Goal: Task Accomplishment & Management: Use online tool/utility

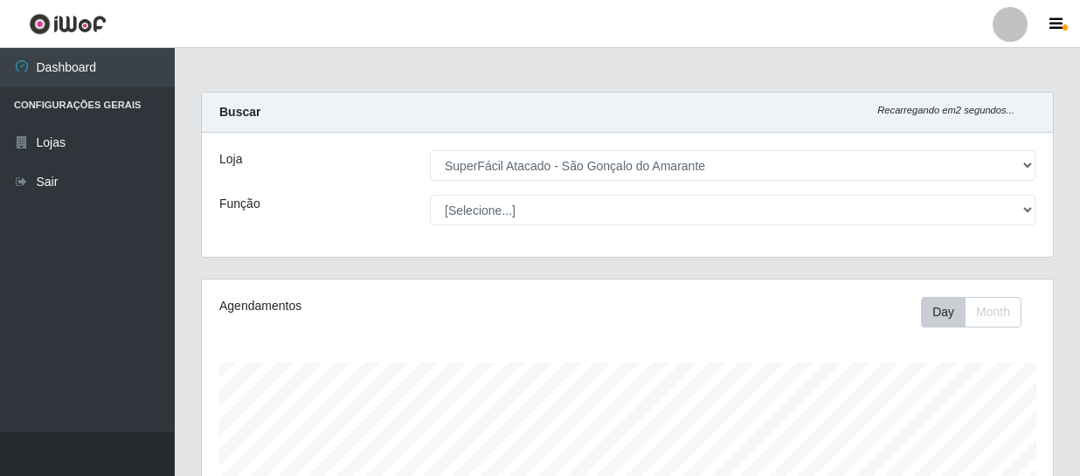
select select "408"
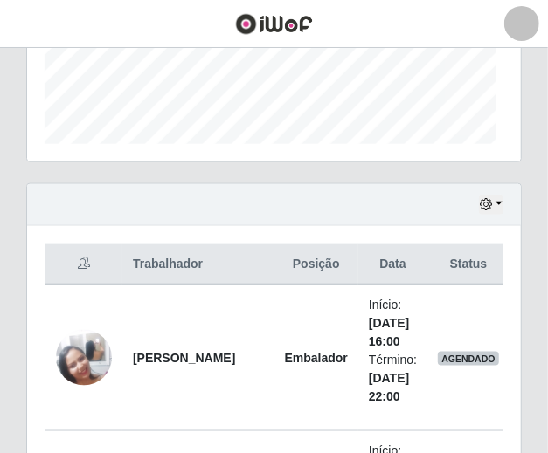
scroll to position [363, 494]
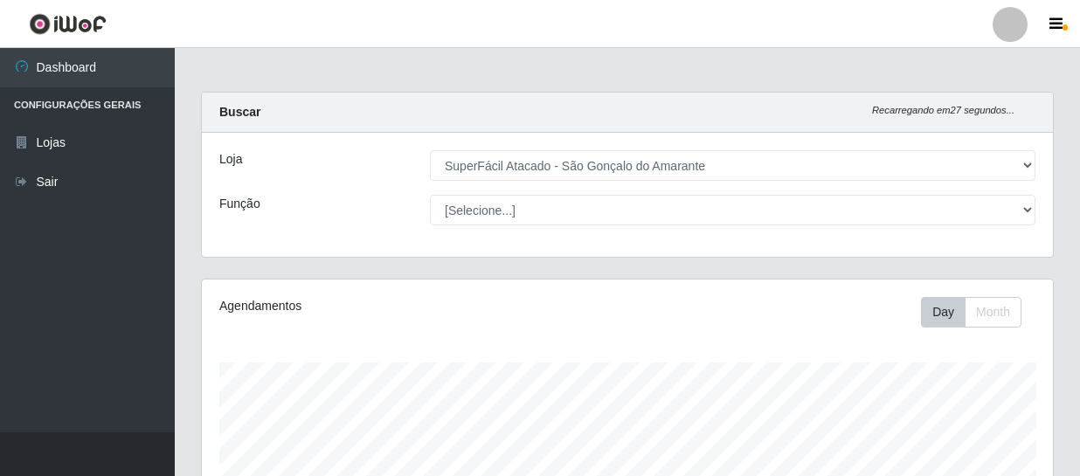
select select "408"
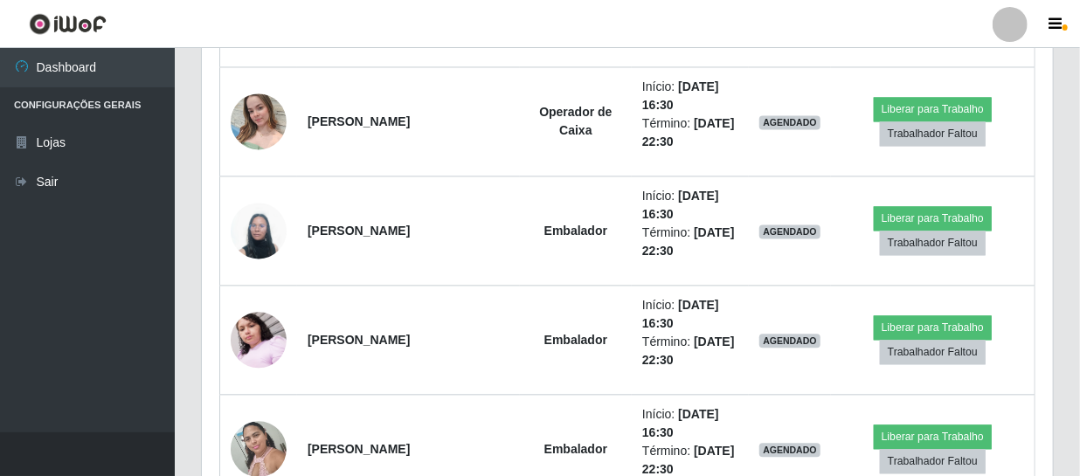
scroll to position [363, 851]
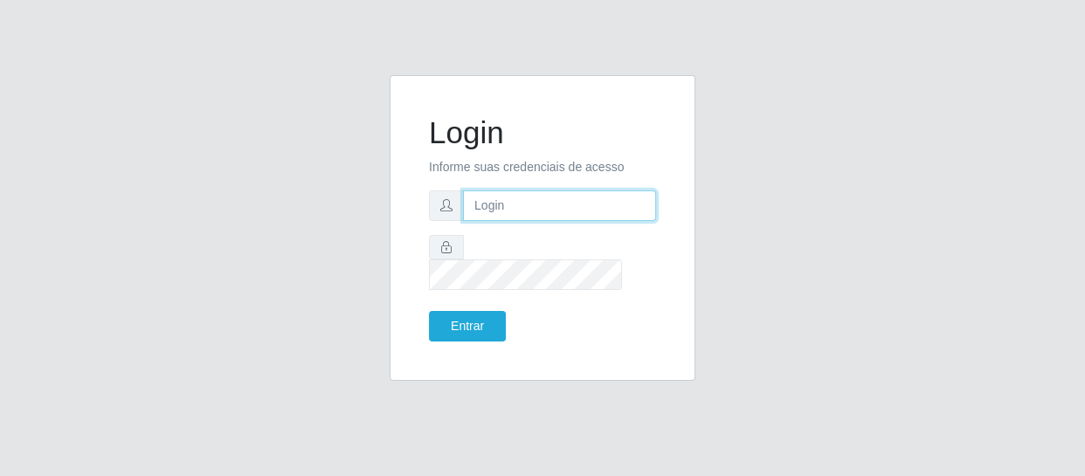
click at [542, 221] on input "text" at bounding box center [559, 205] width 193 height 31
type input "[EMAIL_ADDRESS][DOMAIN_NAME]"
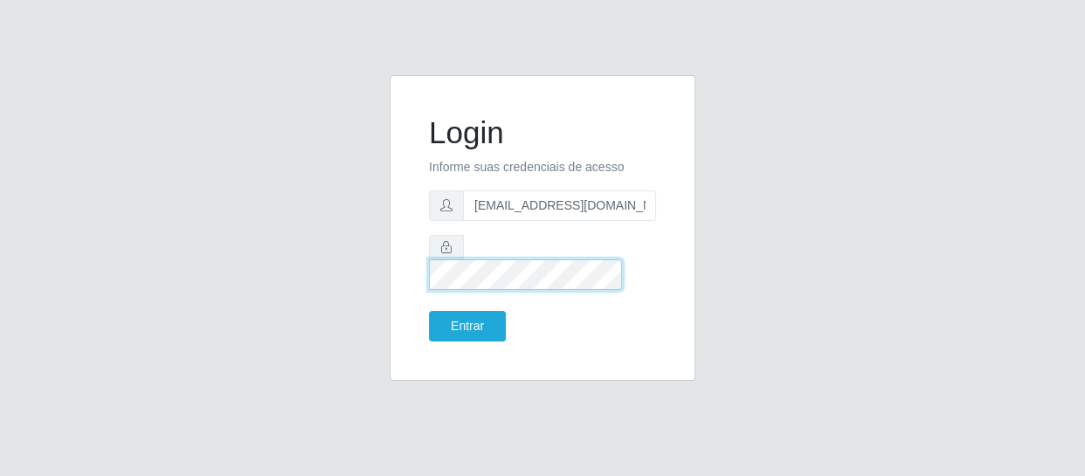
click at [429, 311] on button "Entrar" at bounding box center [467, 326] width 77 height 31
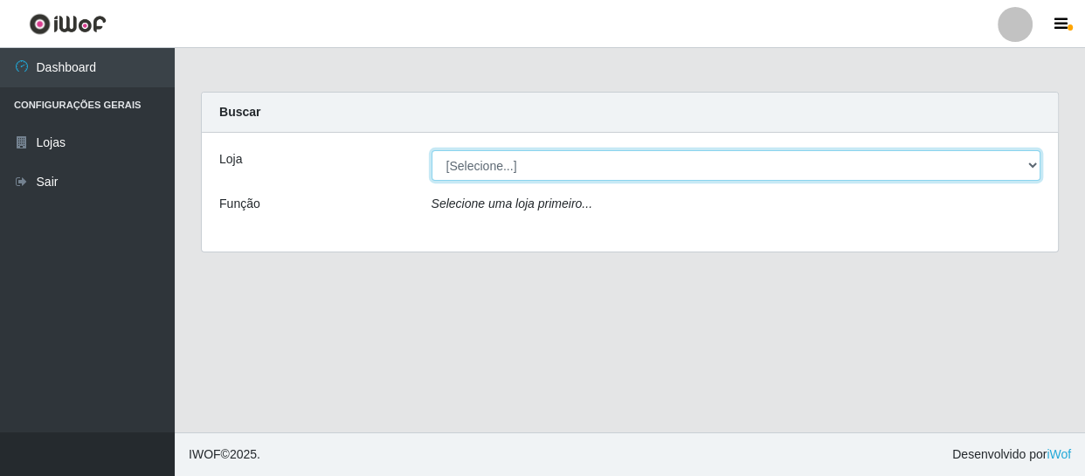
click at [515, 175] on select "[Selecione...] SuperFácil Atacado - São Gonçalo do Amarante" at bounding box center [737, 165] width 610 height 31
select select "408"
click at [432, 150] on select "[Selecione...] SuperFácil Atacado - São Gonçalo do Amarante" at bounding box center [737, 165] width 610 height 31
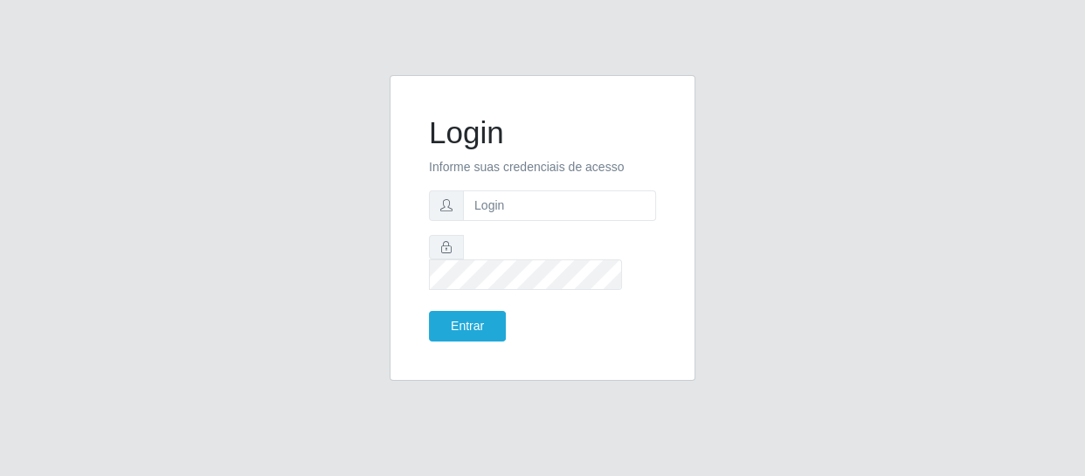
type input "[EMAIL_ADDRESS][DOMAIN_NAME]"
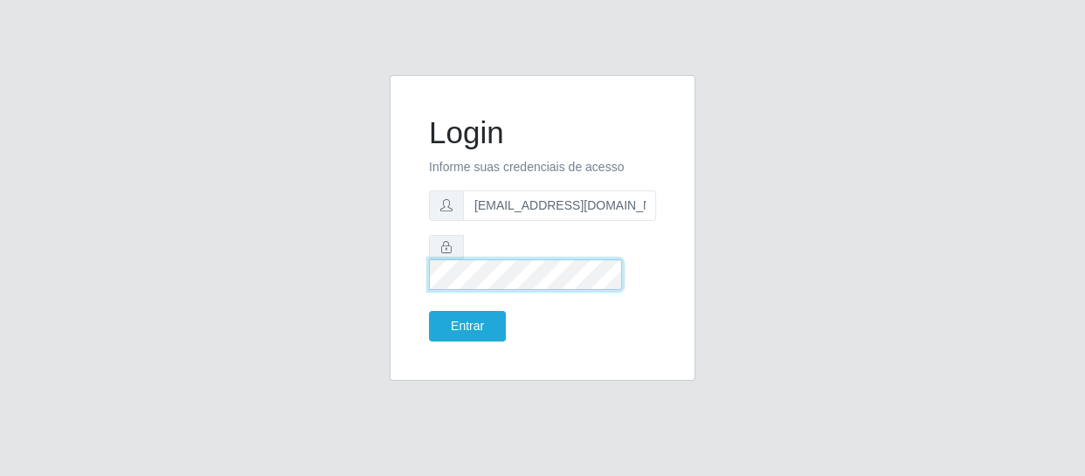
click at [429, 311] on button "Entrar" at bounding box center [467, 326] width 77 height 31
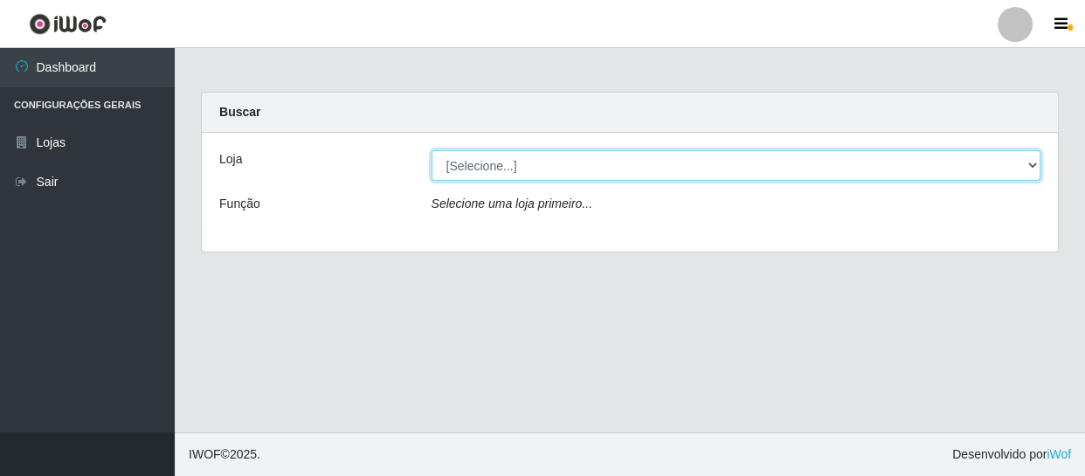
click at [543, 163] on select "[Selecione...] SuperFácil Atacado - São Gonçalo do Amarante" at bounding box center [737, 165] width 610 height 31
select select "408"
click at [432, 150] on select "[Selecione...] SuperFácil Atacado - São Gonçalo do Amarante" at bounding box center [737, 165] width 610 height 31
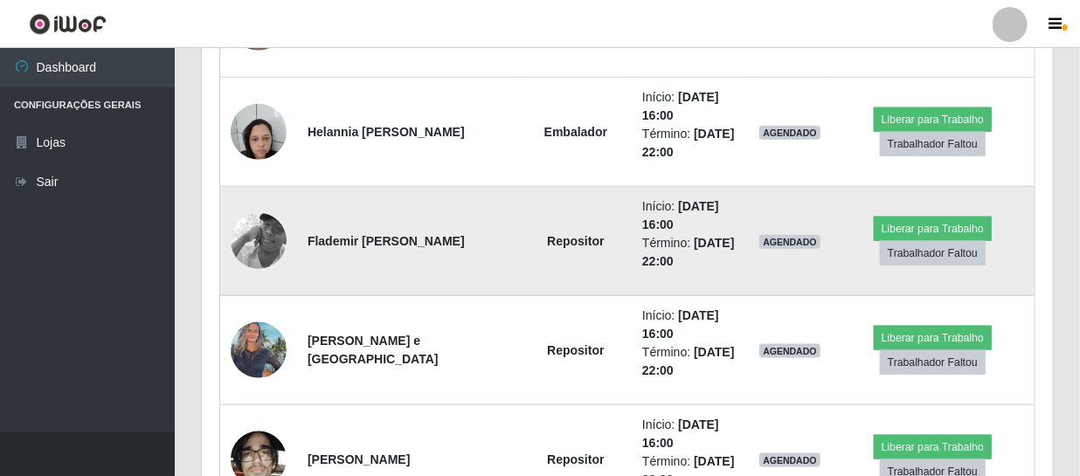
scroll to position [794, 0]
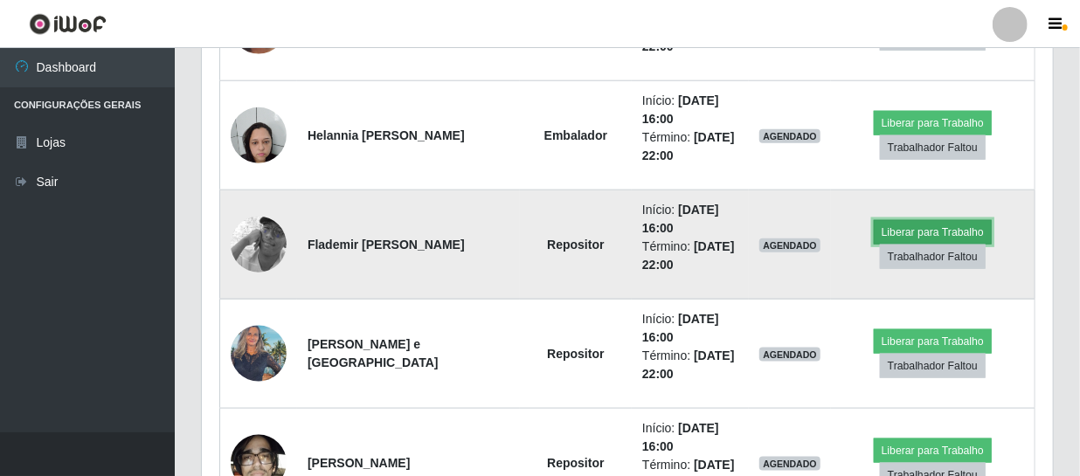
click at [938, 231] on button "Liberar para Trabalho" at bounding box center [933, 232] width 118 height 24
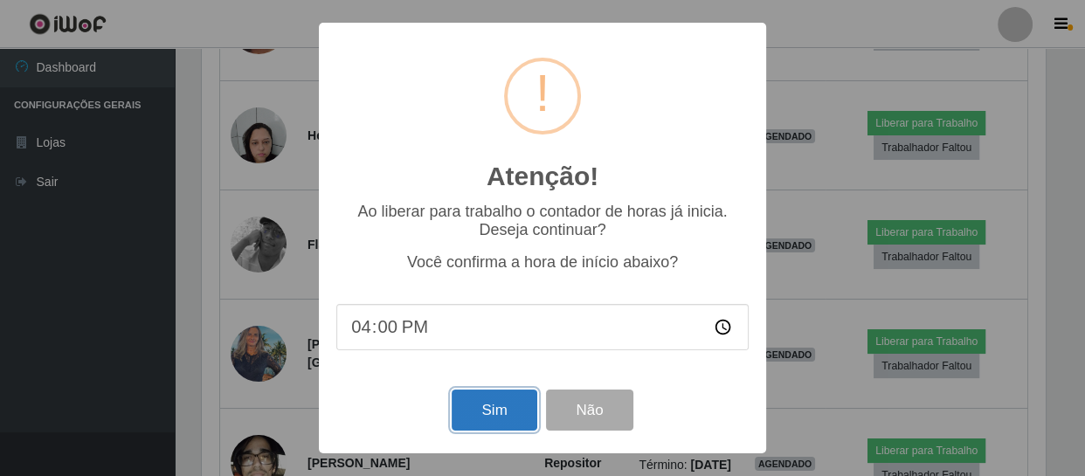
click at [496, 414] on button "Sim" at bounding box center [494, 410] width 85 height 41
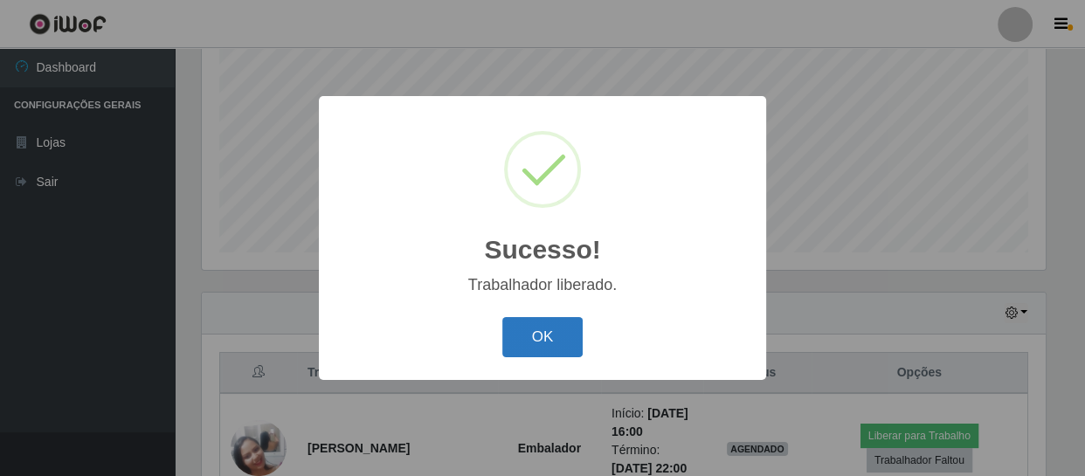
click at [557, 341] on button "OK" at bounding box center [542, 337] width 81 height 41
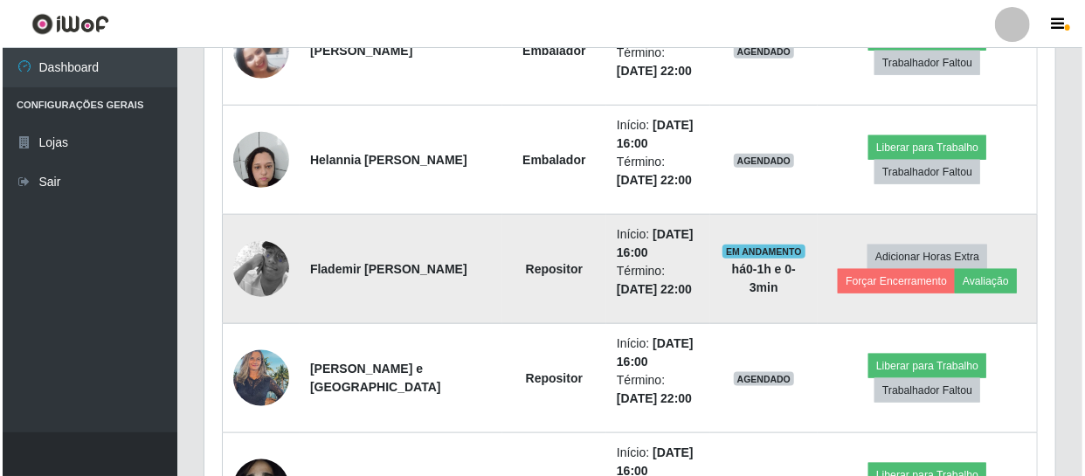
scroll to position [848, 0]
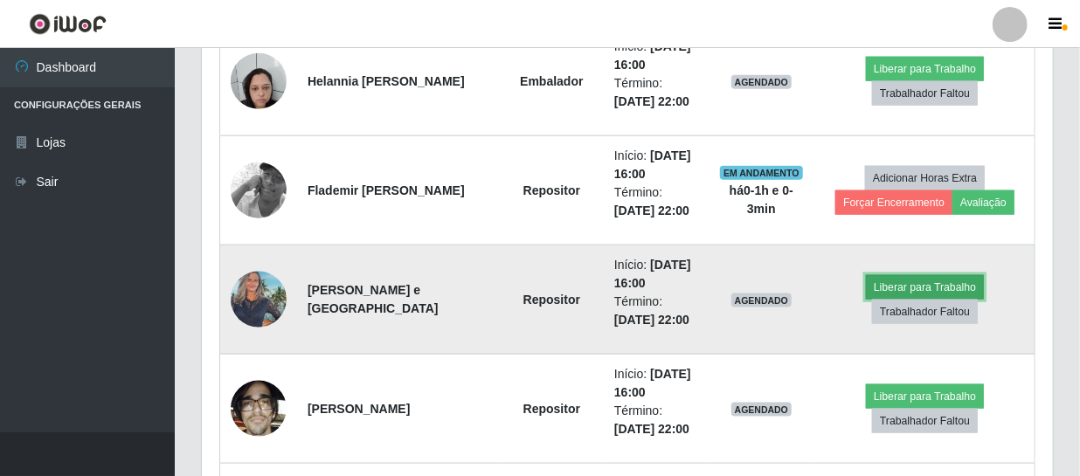
click at [904, 288] on button "Liberar para Trabalho" at bounding box center [925, 287] width 118 height 24
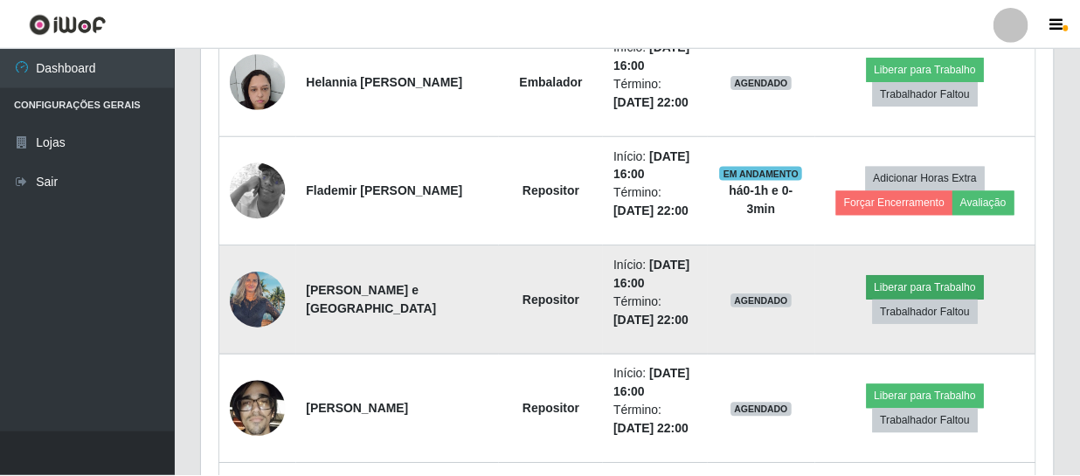
scroll to position [363, 843]
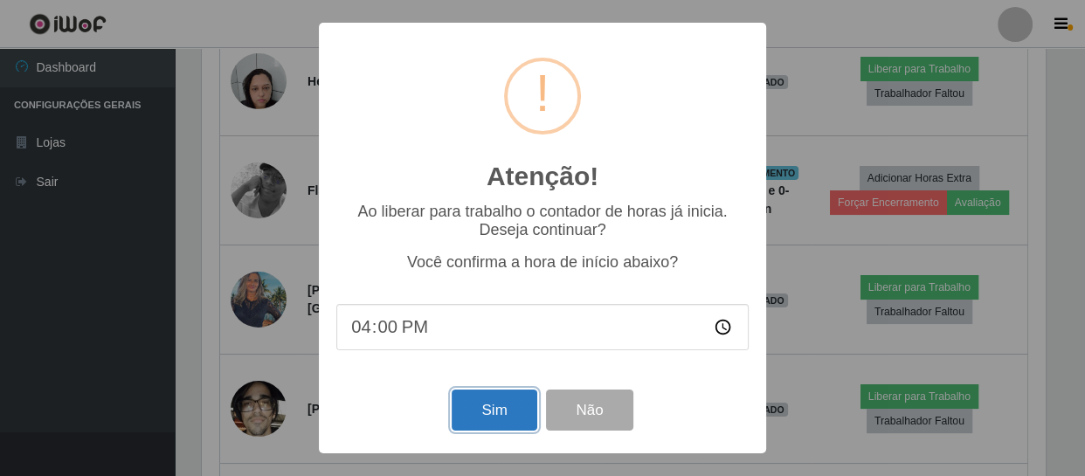
click at [481, 413] on button "Sim" at bounding box center [494, 410] width 85 height 41
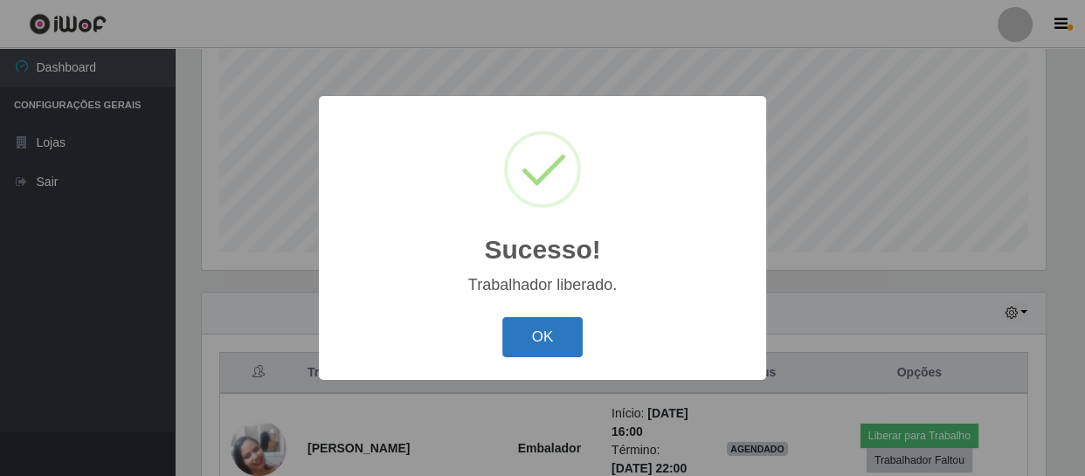
click at [544, 331] on button "OK" at bounding box center [542, 337] width 81 height 41
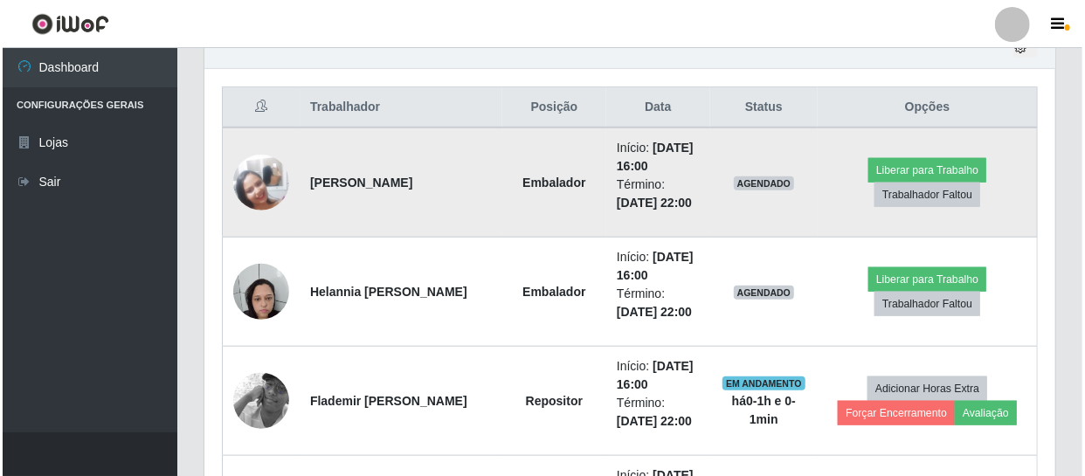
scroll to position [611, 0]
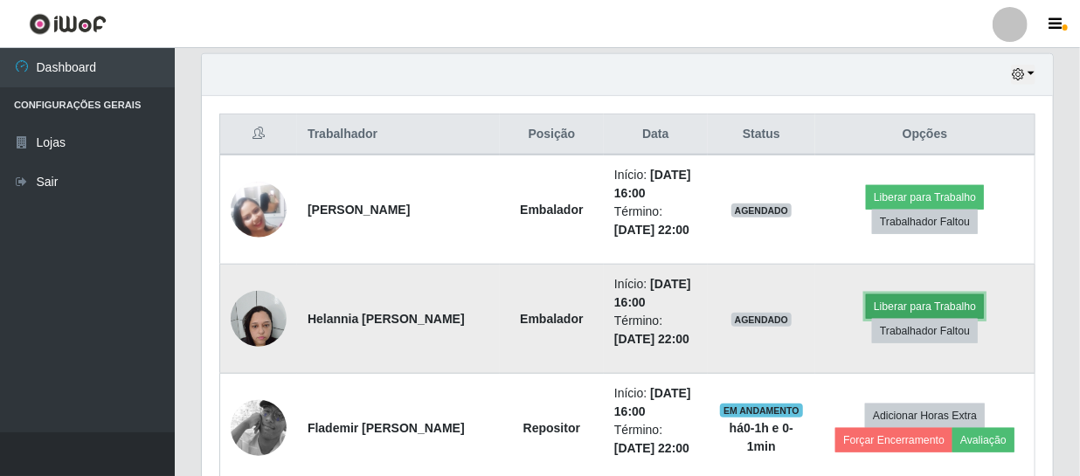
click at [913, 302] on button "Liberar para Trabalho" at bounding box center [925, 306] width 118 height 24
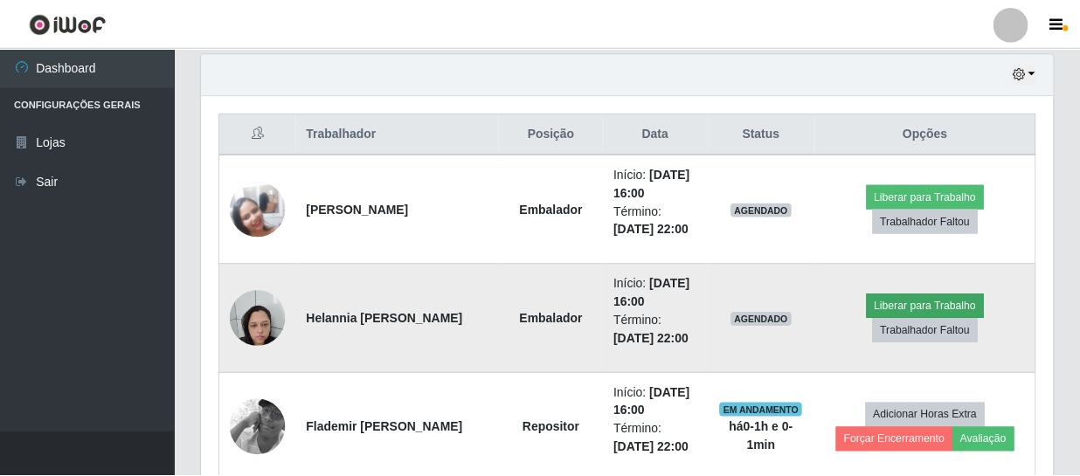
scroll to position [363, 843]
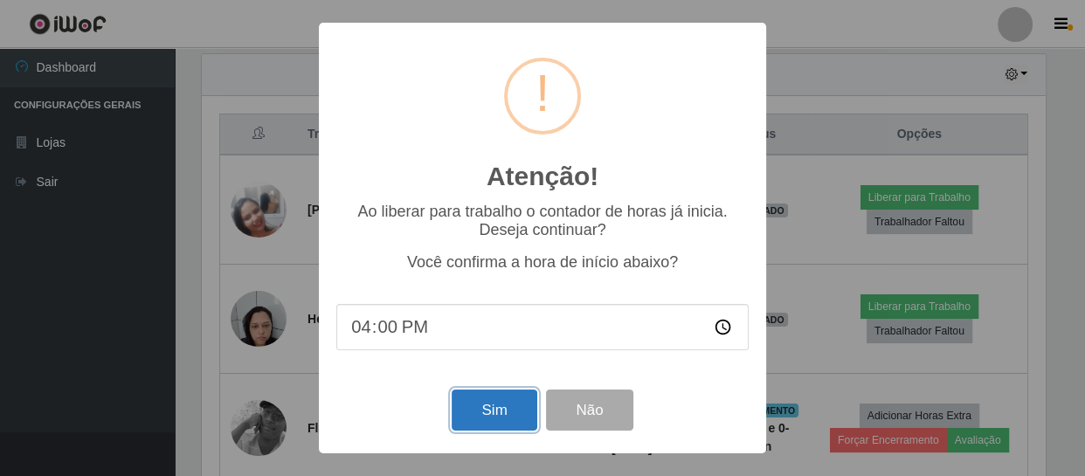
click at [508, 410] on button "Sim" at bounding box center [494, 410] width 85 height 41
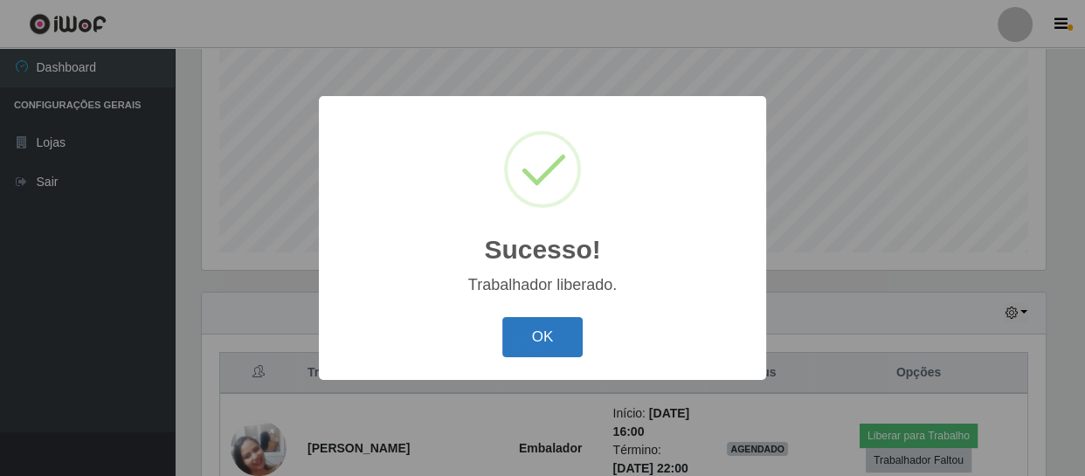
click at [543, 341] on button "OK" at bounding box center [542, 337] width 81 height 41
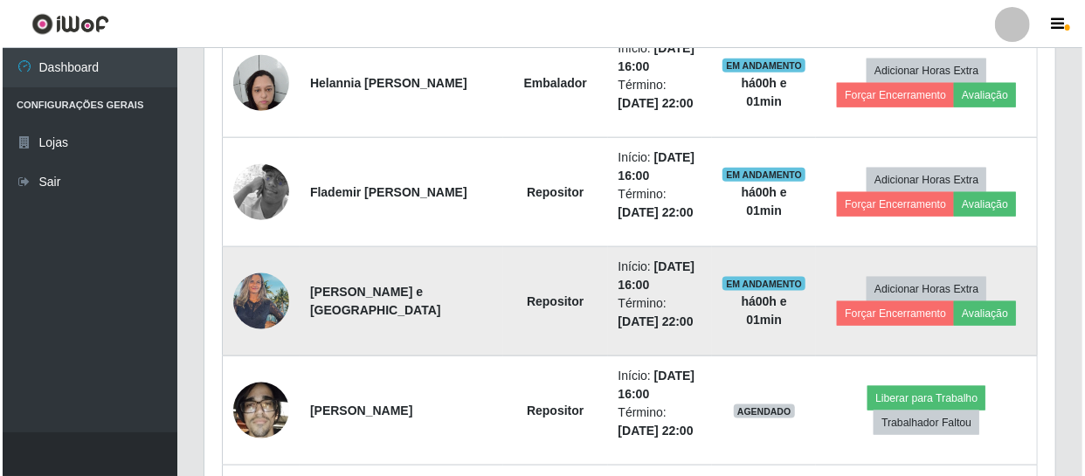
scroll to position [848, 0]
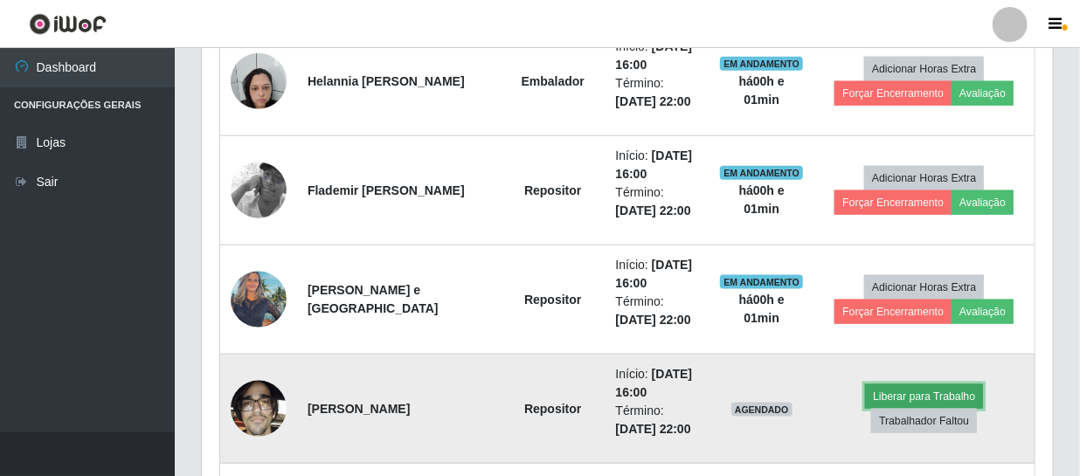
click at [890, 392] on button "Liberar para Trabalho" at bounding box center [924, 396] width 118 height 24
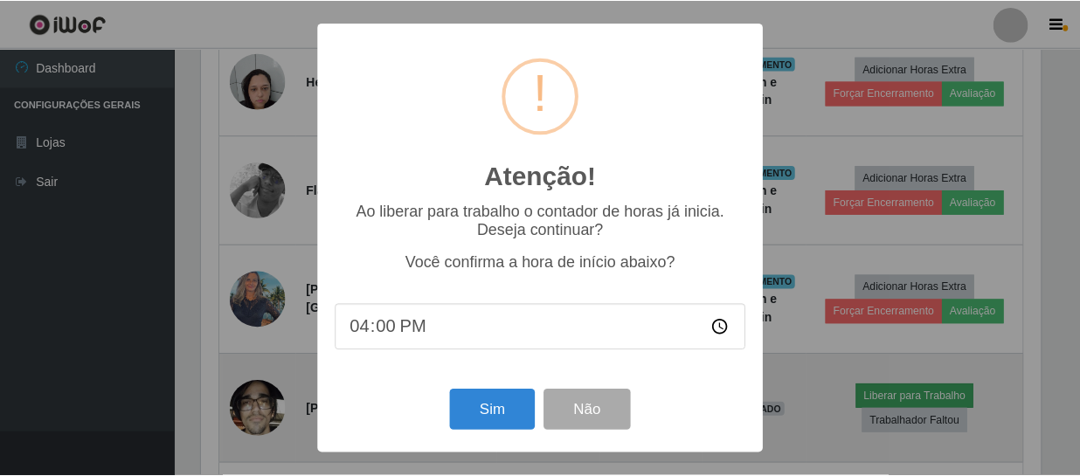
scroll to position [363, 843]
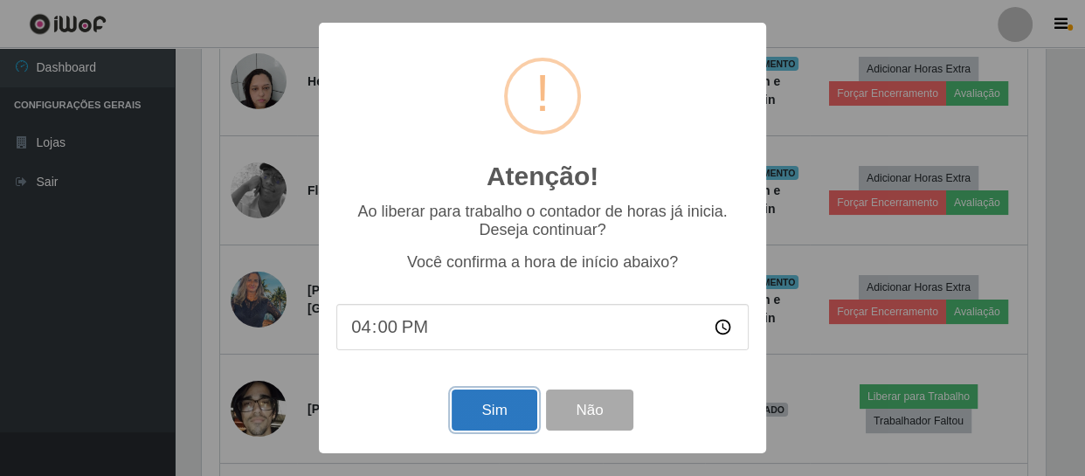
click at [496, 418] on button "Sim" at bounding box center [494, 410] width 85 height 41
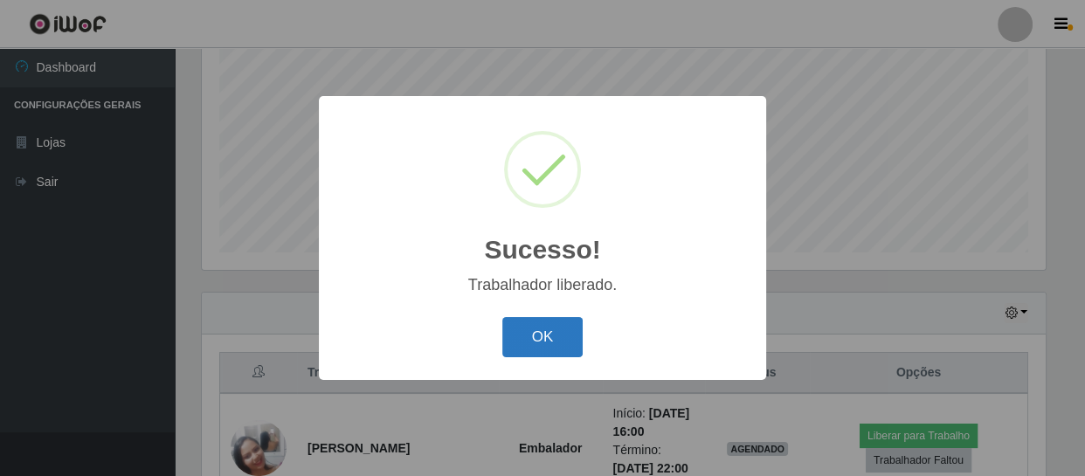
click at [546, 331] on button "OK" at bounding box center [542, 337] width 81 height 41
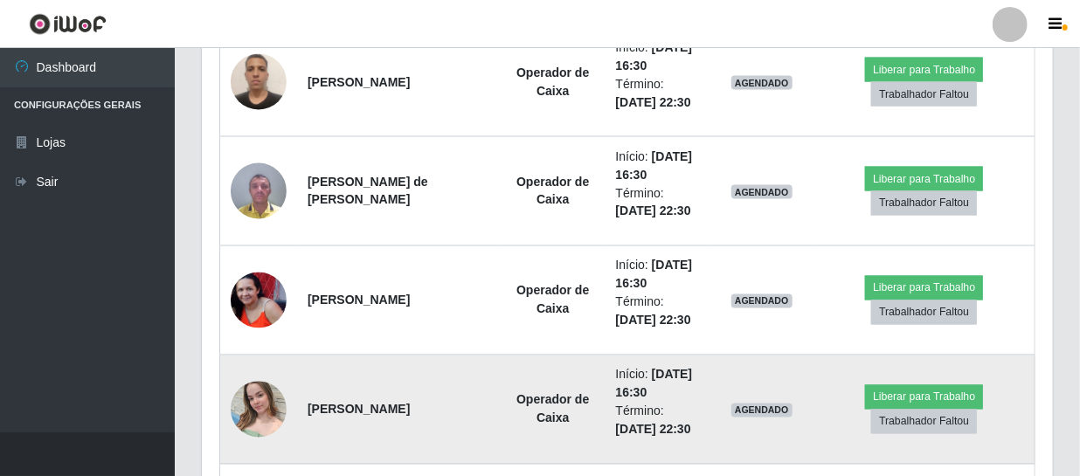
scroll to position [1246, 0]
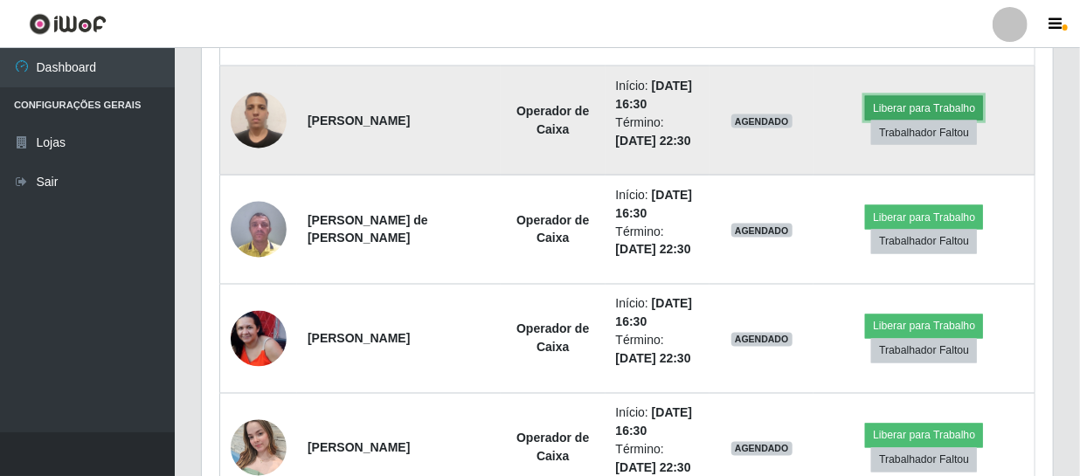
click at [922, 107] on button "Liberar para Trabalho" at bounding box center [924, 108] width 118 height 24
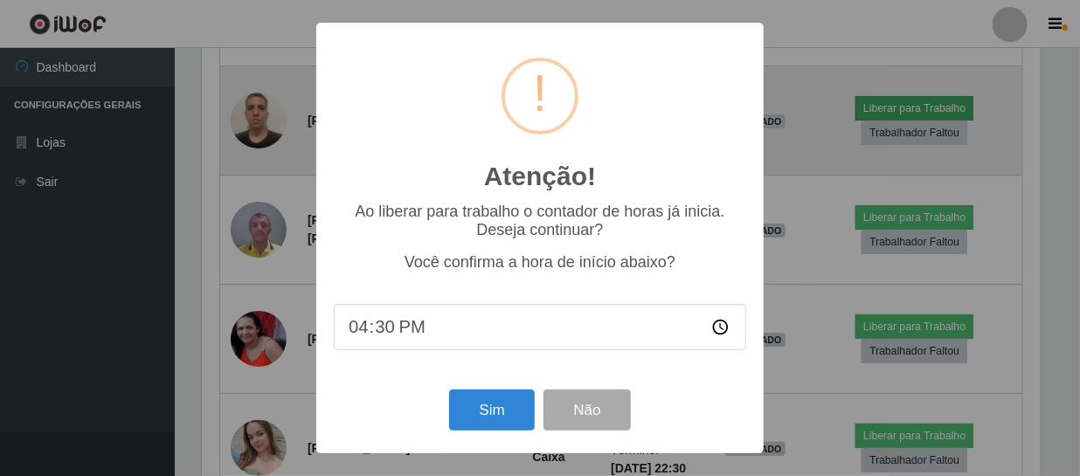
scroll to position [363, 843]
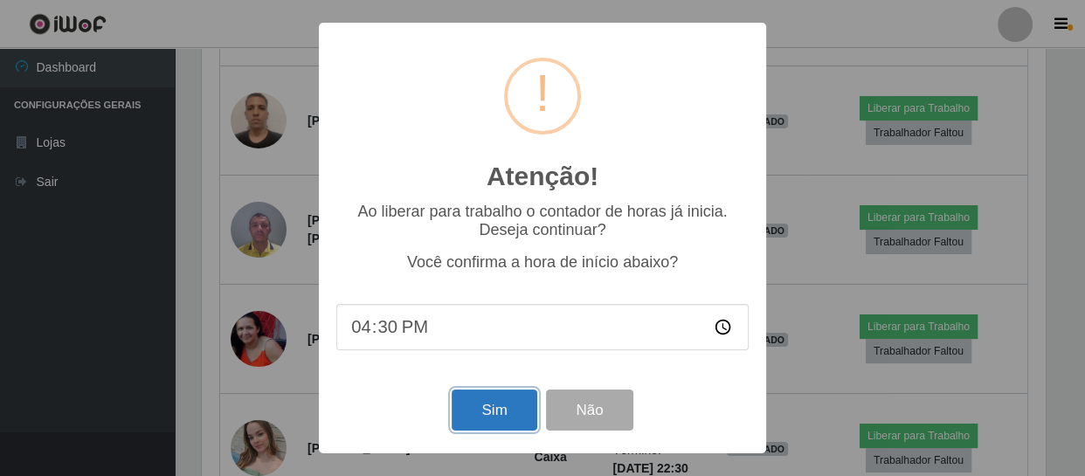
click at [504, 408] on button "Sim" at bounding box center [494, 410] width 85 height 41
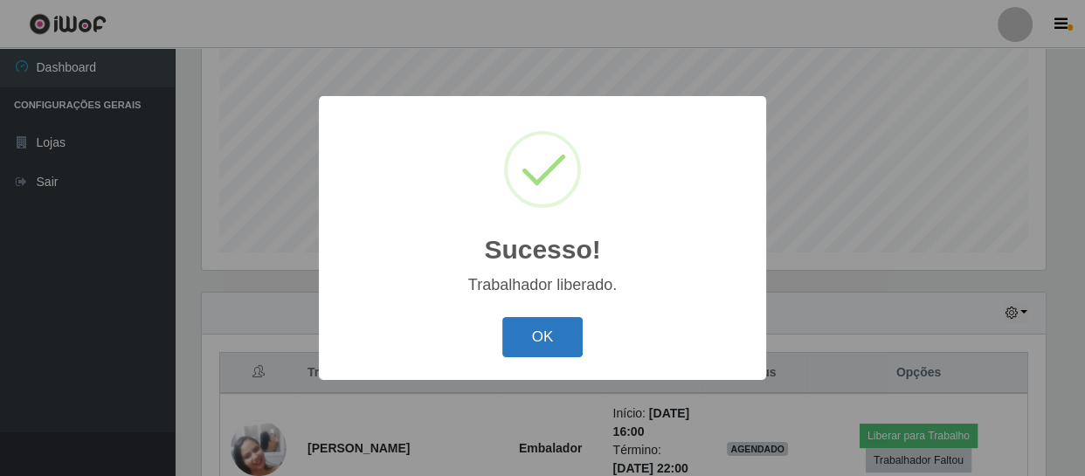
click at [567, 326] on button "OK" at bounding box center [542, 337] width 81 height 41
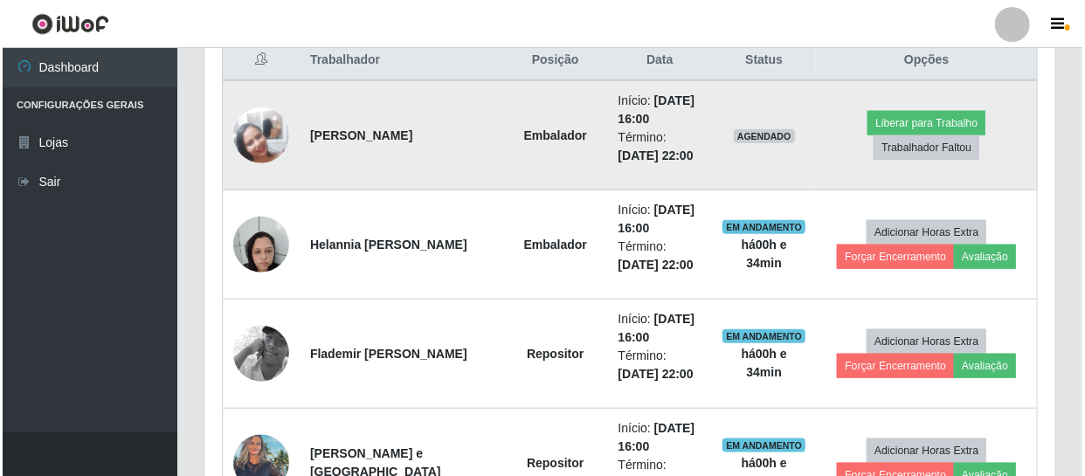
scroll to position [690, 0]
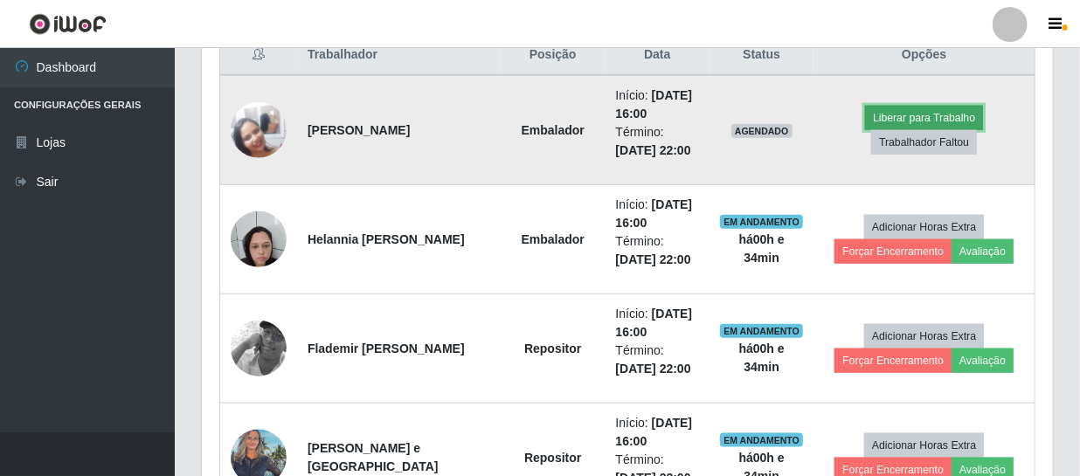
click at [890, 116] on button "Liberar para Trabalho" at bounding box center [924, 118] width 118 height 24
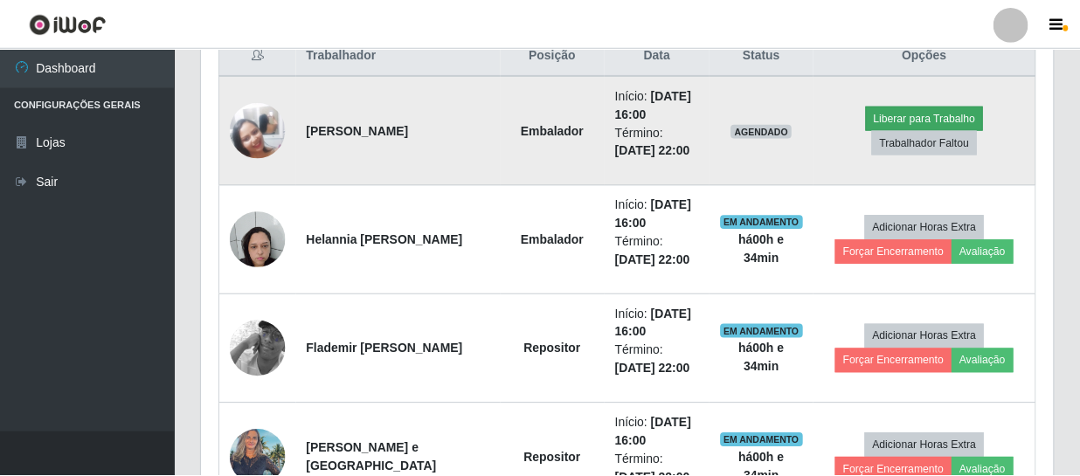
scroll to position [363, 843]
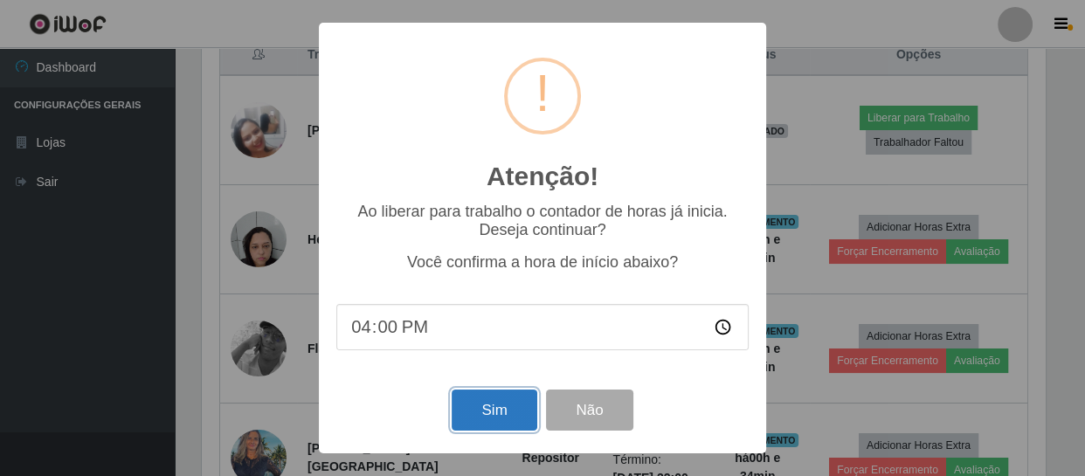
click at [507, 412] on button "Sim" at bounding box center [494, 410] width 85 height 41
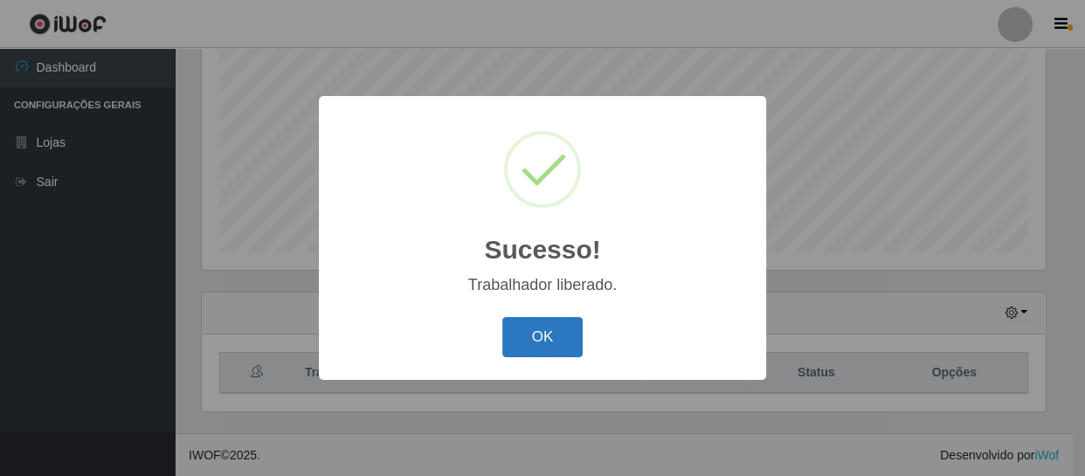
click at [556, 335] on button "OK" at bounding box center [542, 337] width 81 height 41
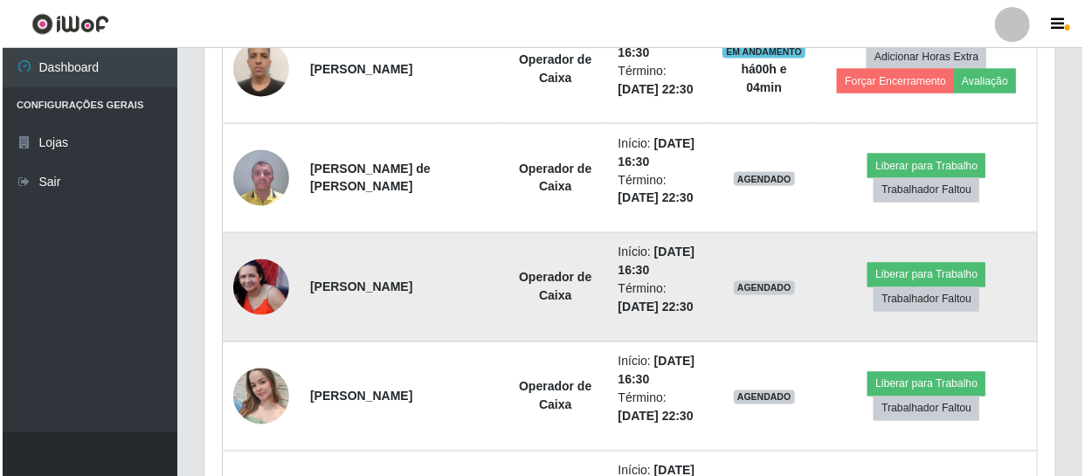
scroll to position [1325, 0]
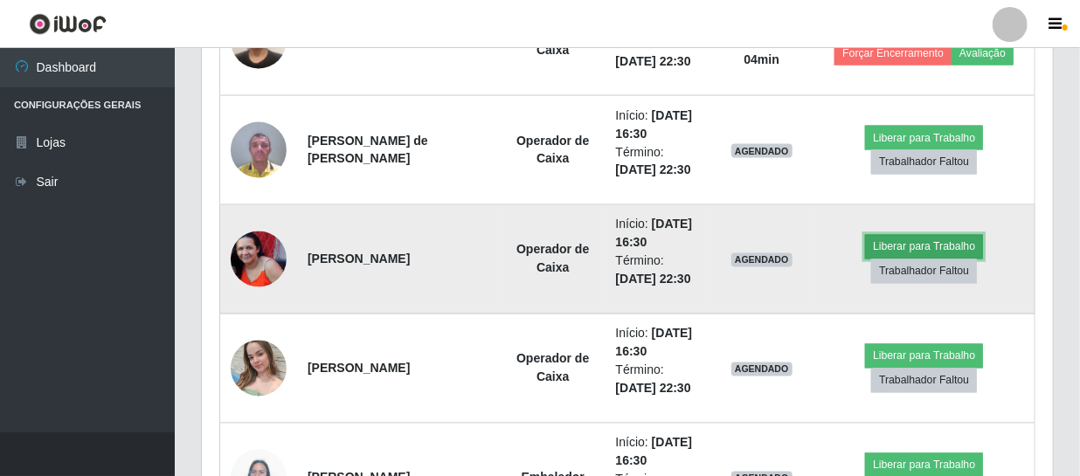
click at [929, 247] on button "Liberar para Trabalho" at bounding box center [924, 247] width 118 height 24
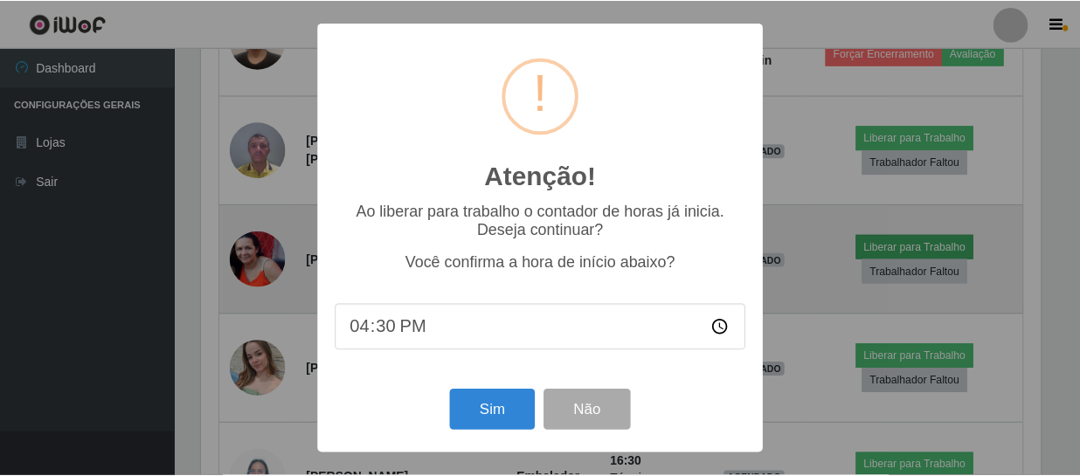
scroll to position [363, 843]
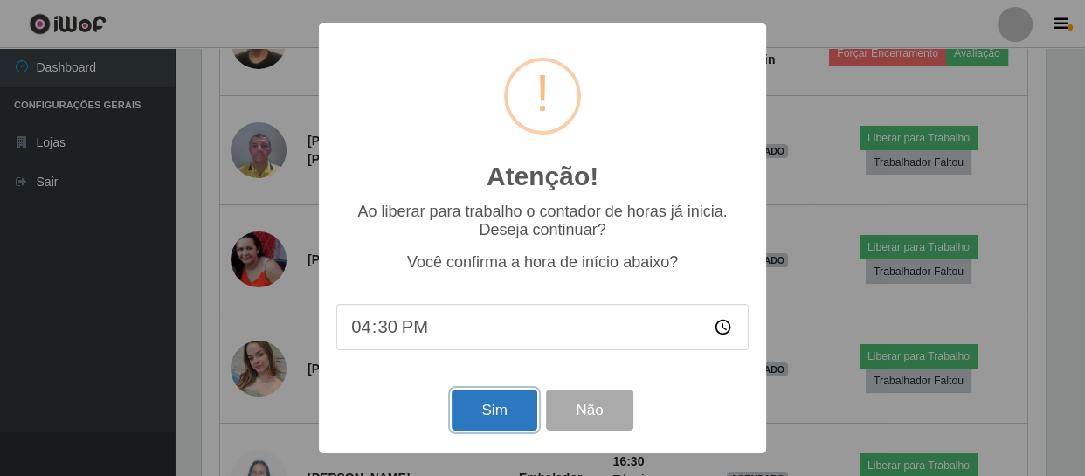
click at [493, 417] on button "Sim" at bounding box center [494, 410] width 85 height 41
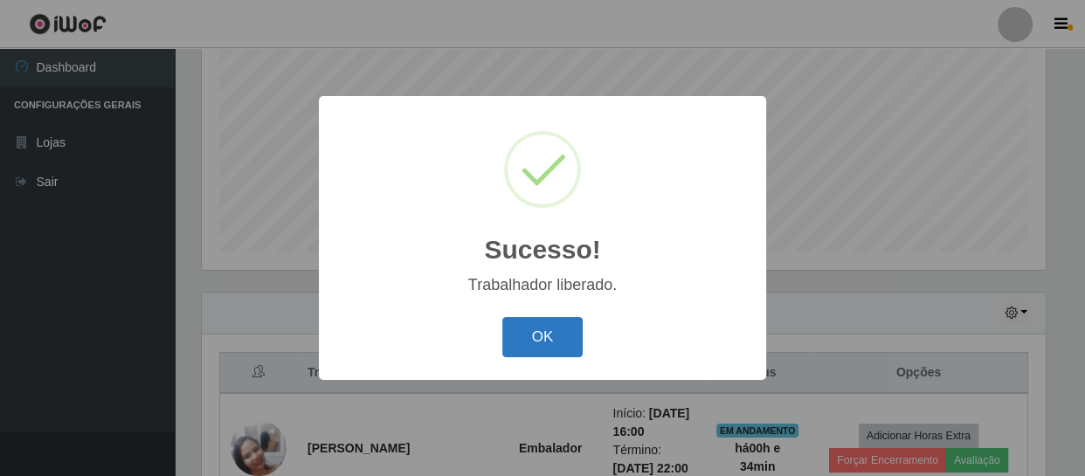
click at [560, 332] on button "OK" at bounding box center [542, 337] width 81 height 41
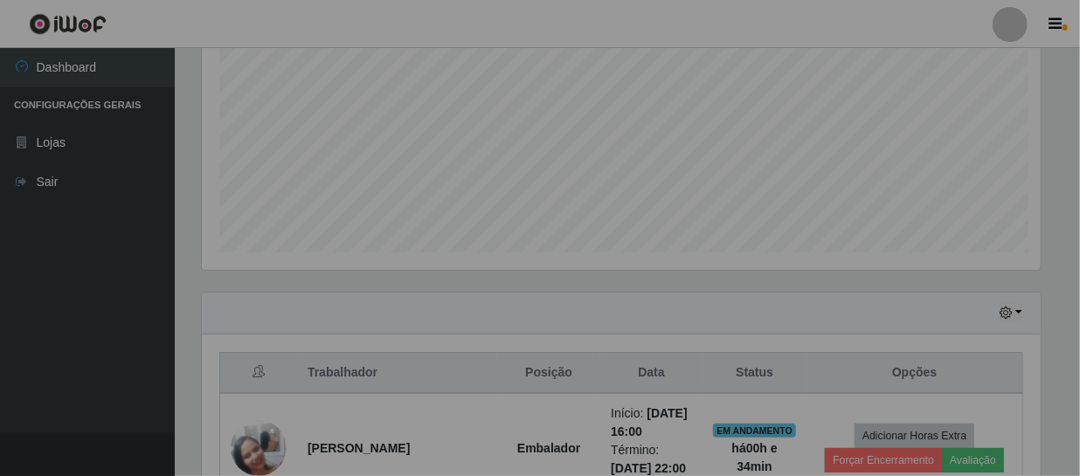
scroll to position [0, 0]
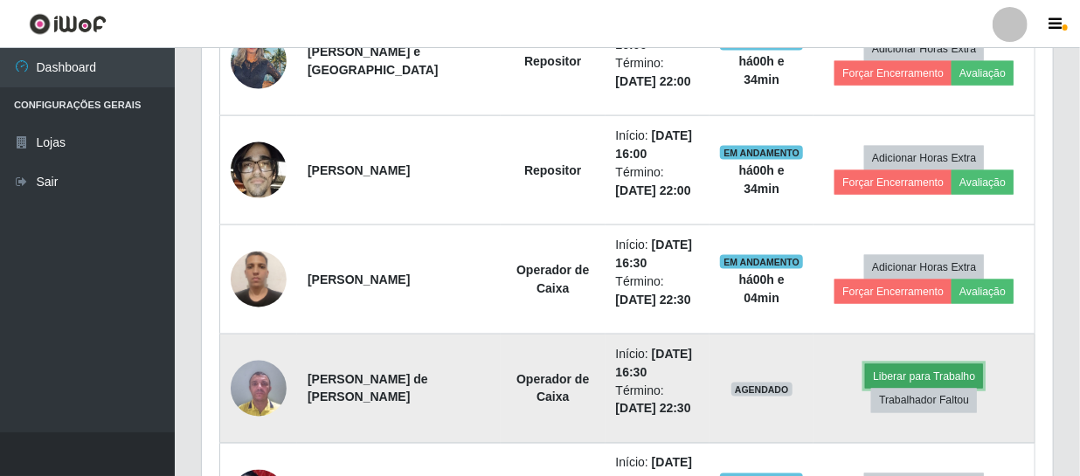
click at [882, 374] on button "Liberar para Trabalho" at bounding box center [924, 376] width 118 height 24
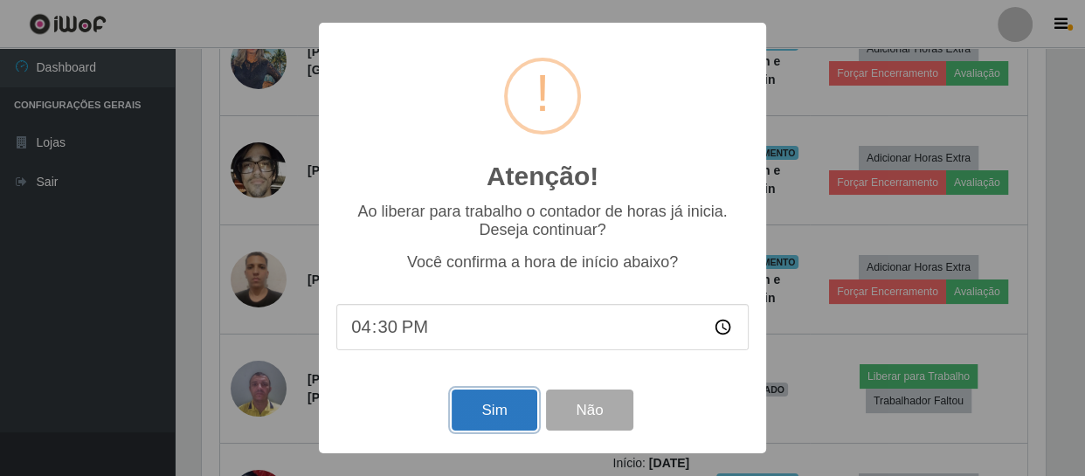
click at [508, 405] on button "Sim" at bounding box center [494, 410] width 85 height 41
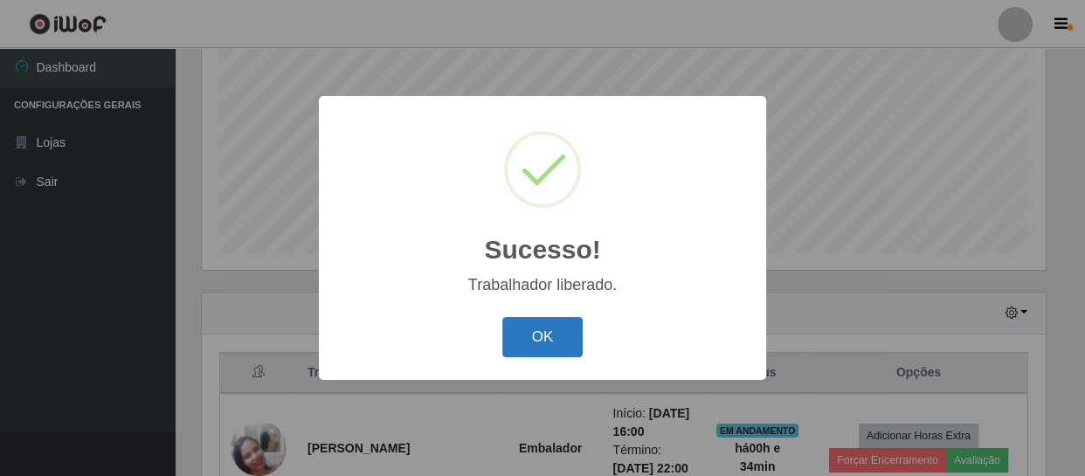
click at [574, 341] on button "OK" at bounding box center [542, 337] width 81 height 41
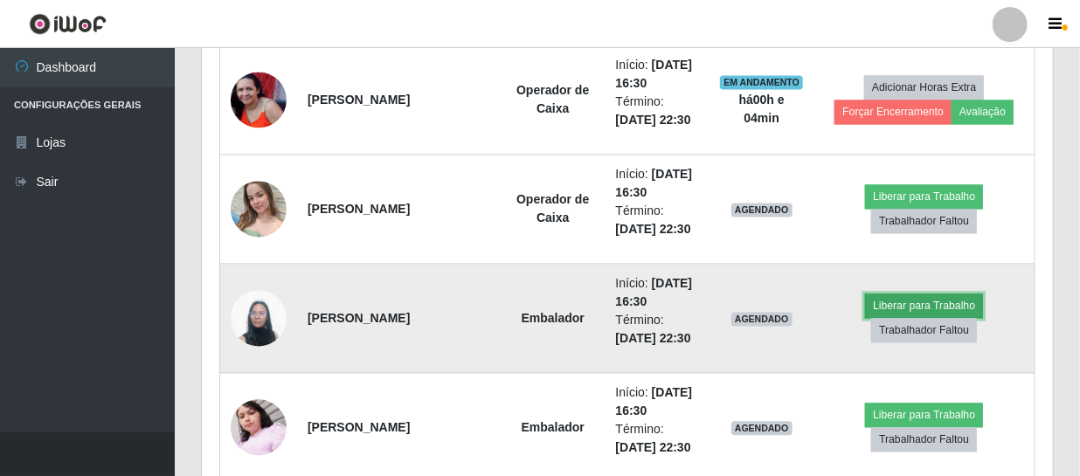
click at [894, 302] on button "Liberar para Trabalho" at bounding box center [924, 306] width 118 height 24
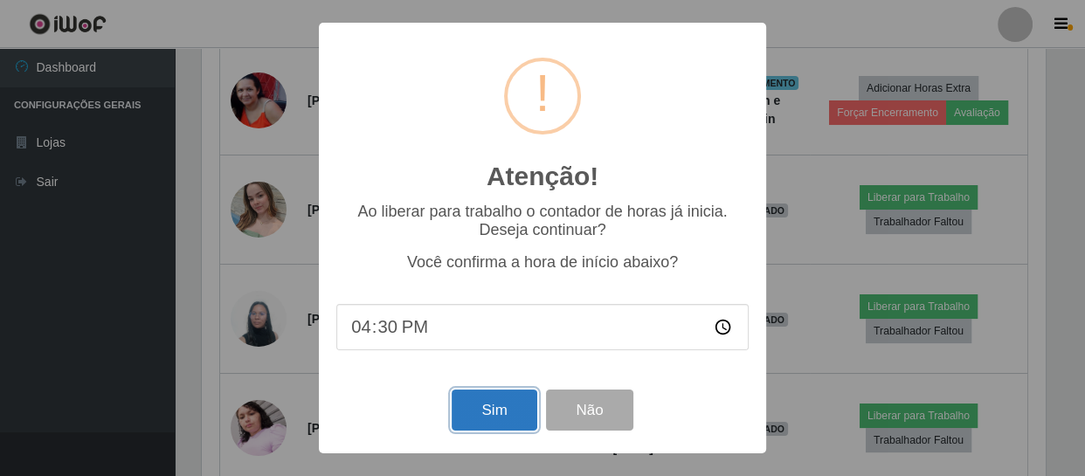
click at [501, 418] on button "Sim" at bounding box center [494, 410] width 85 height 41
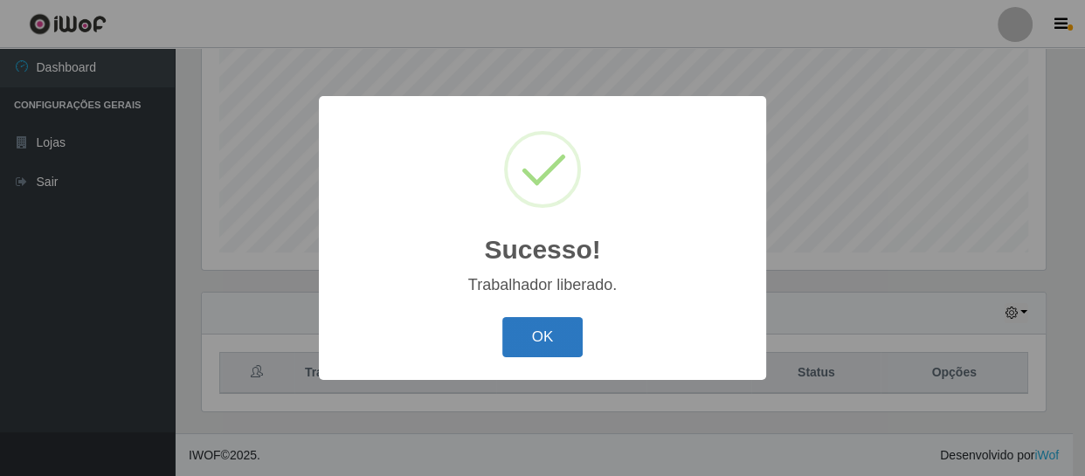
click at [567, 344] on button "OK" at bounding box center [542, 337] width 81 height 41
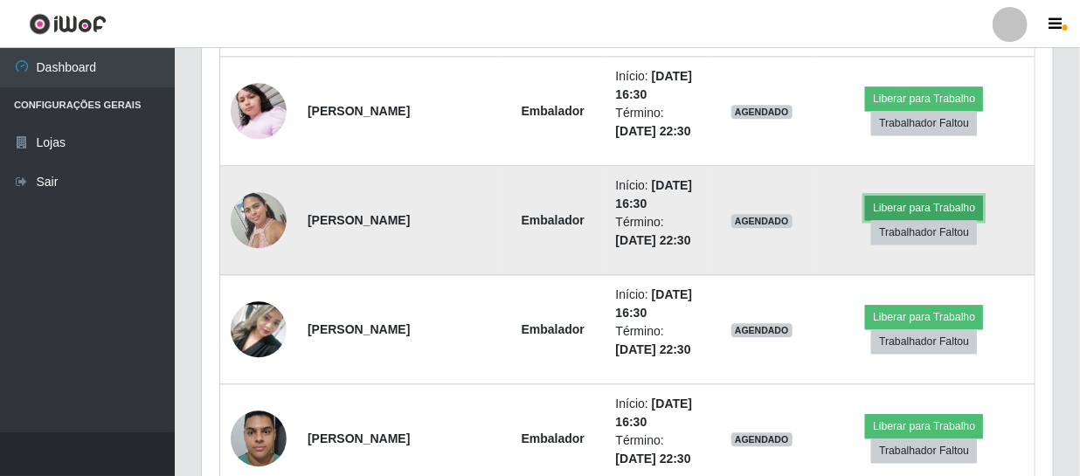
click at [923, 204] on button "Liberar para Trabalho" at bounding box center [924, 208] width 118 height 24
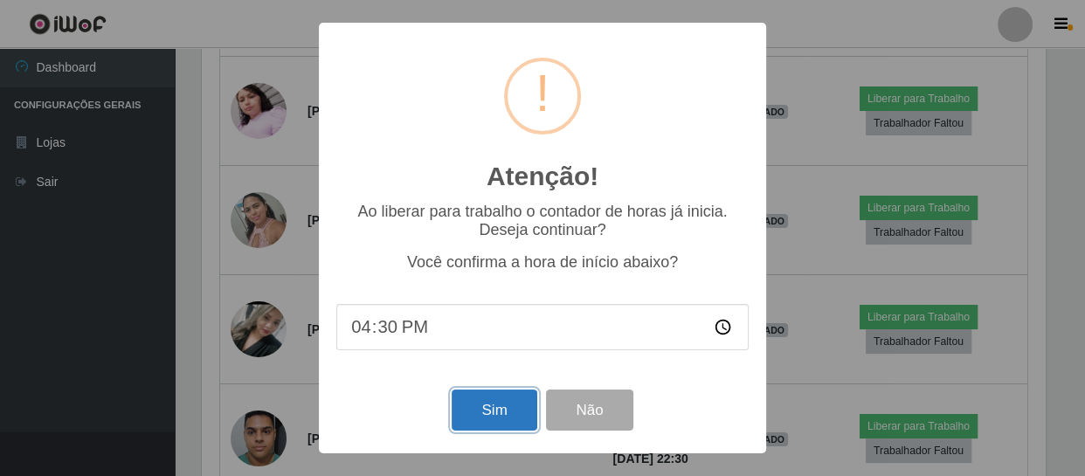
click at [495, 407] on button "Sim" at bounding box center [494, 410] width 85 height 41
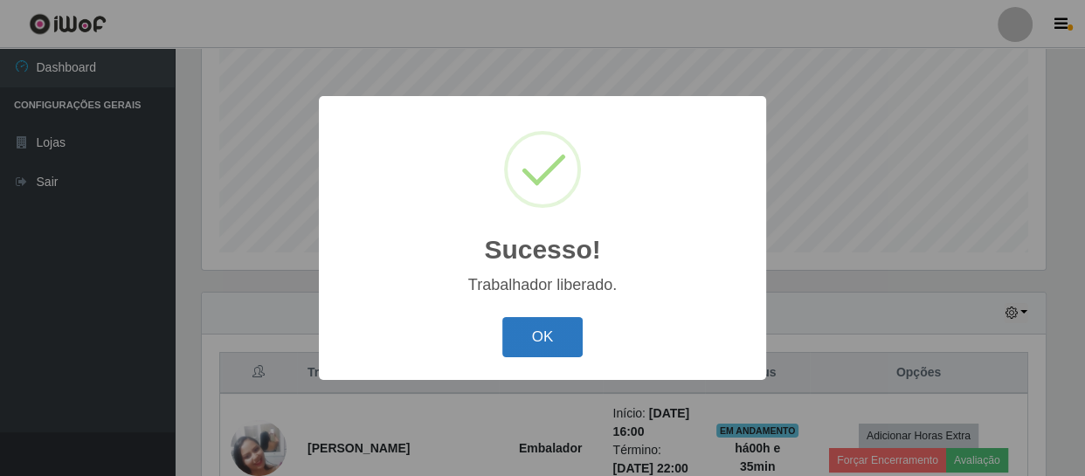
click at [572, 333] on button "OK" at bounding box center [542, 337] width 81 height 41
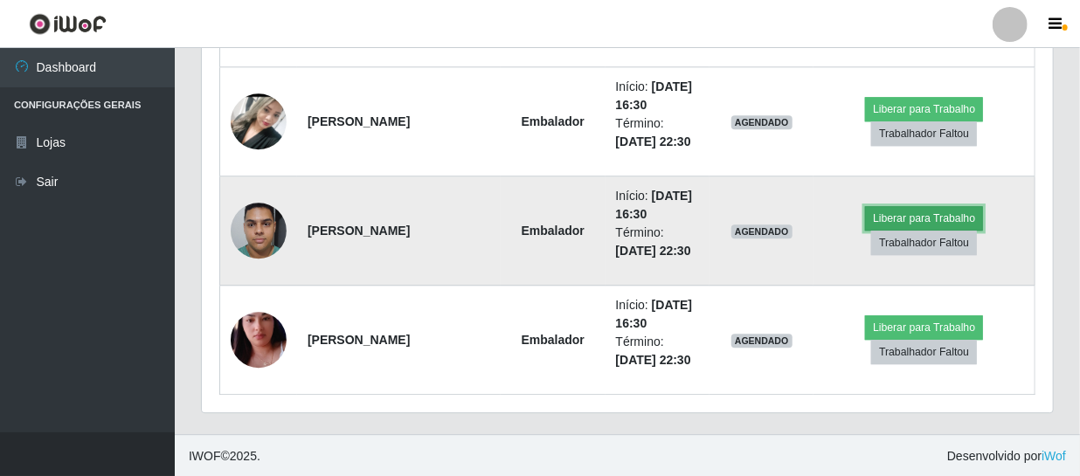
click at [891, 218] on button "Liberar para Trabalho" at bounding box center [924, 218] width 118 height 24
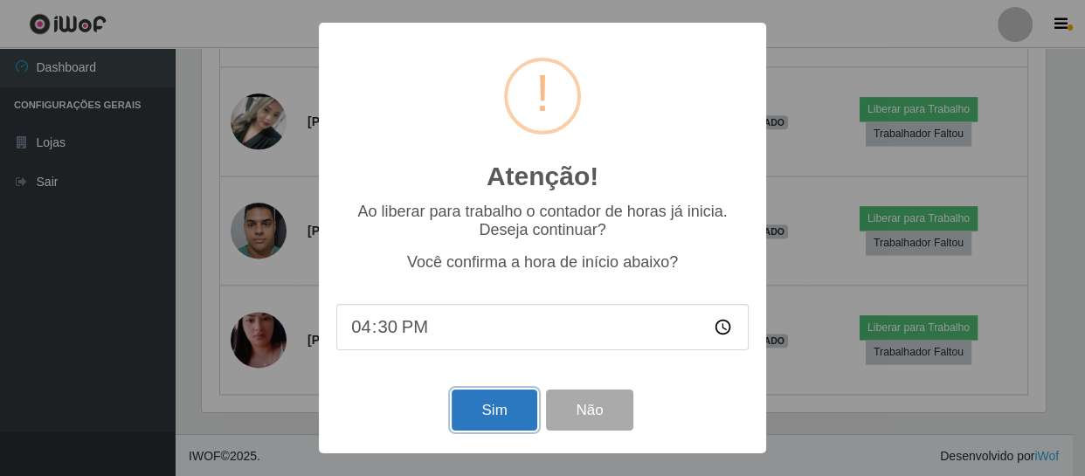
click at [504, 421] on button "Sim" at bounding box center [494, 410] width 85 height 41
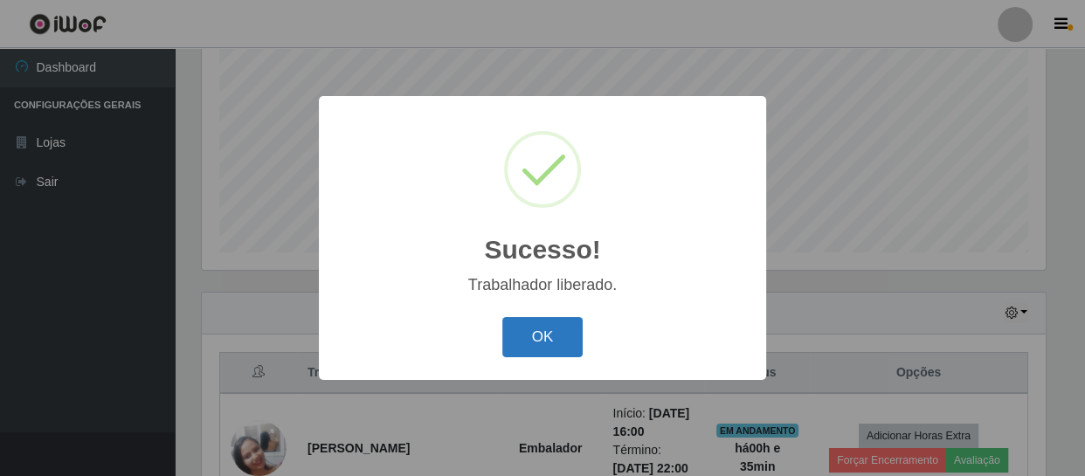
click at [576, 341] on button "OK" at bounding box center [542, 337] width 81 height 41
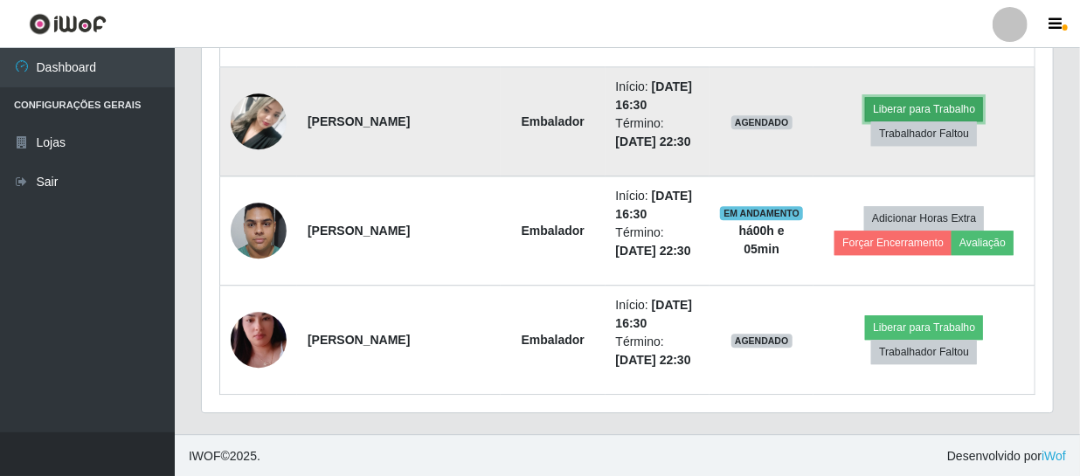
click at [909, 104] on button "Liberar para Trabalho" at bounding box center [924, 109] width 118 height 24
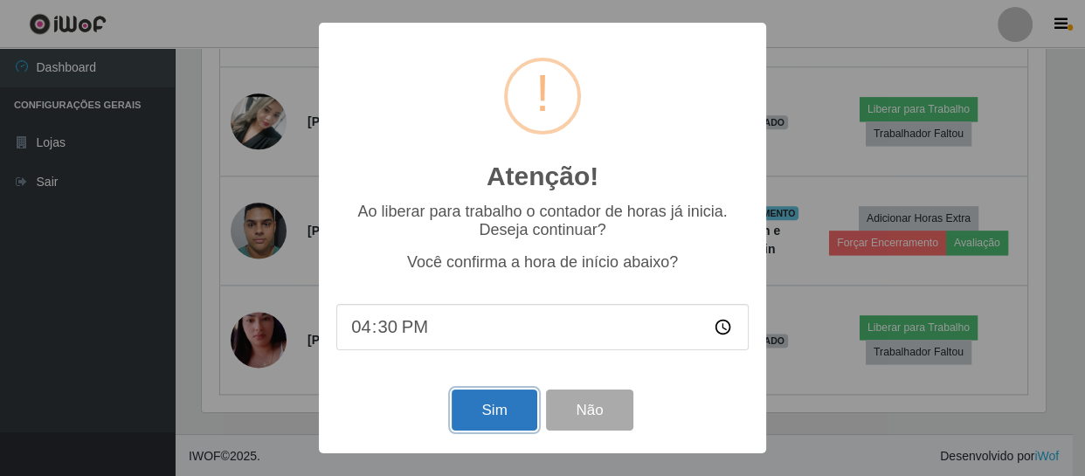
click at [493, 406] on button "Sim" at bounding box center [494, 410] width 85 height 41
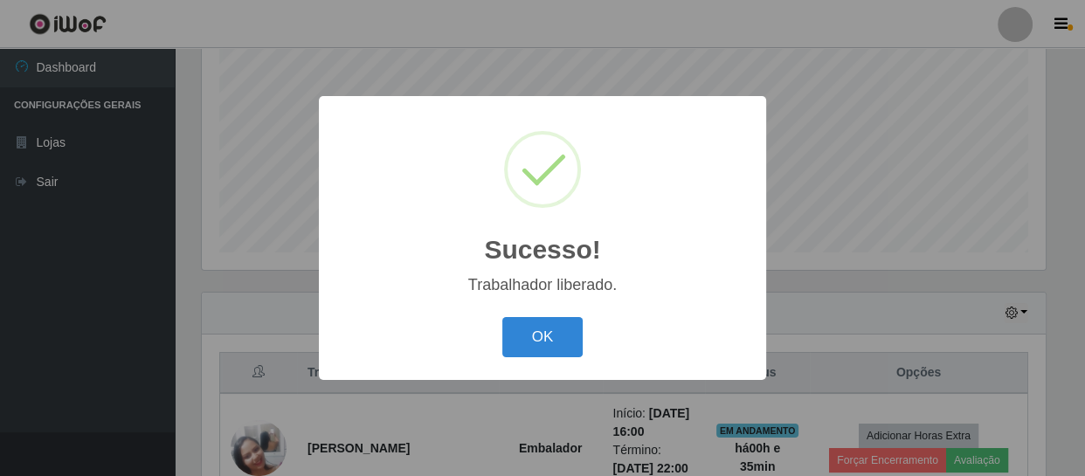
click at [502, 317] on button "OK" at bounding box center [542, 337] width 81 height 41
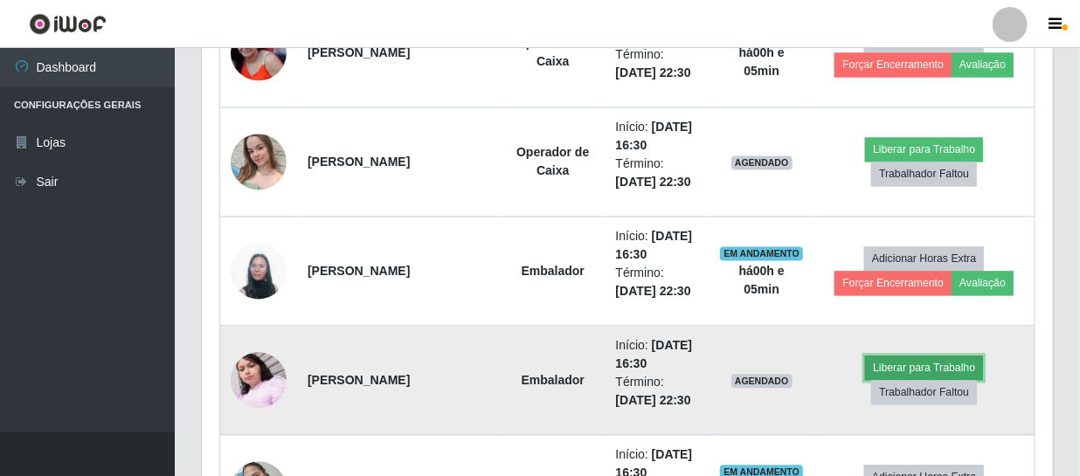
click at [909, 363] on button "Liberar para Trabalho" at bounding box center [924, 368] width 118 height 24
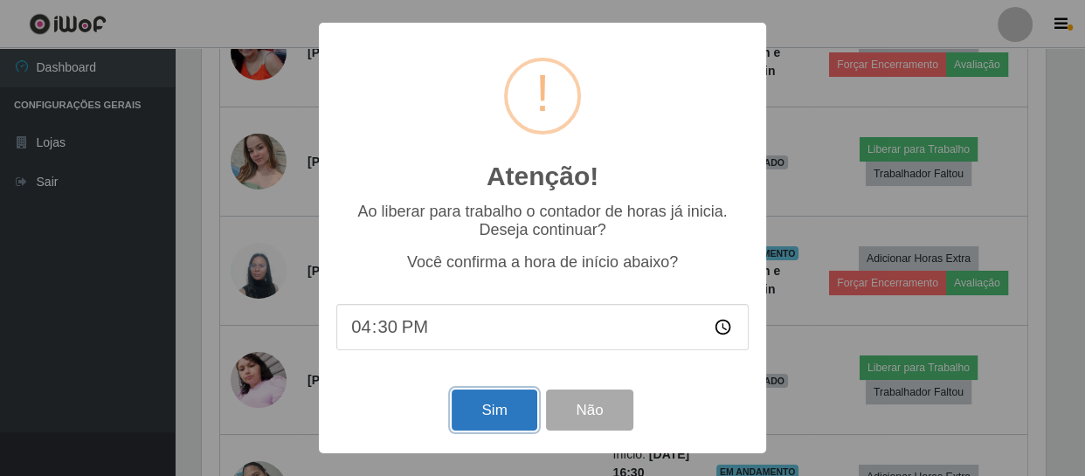
click at [499, 409] on button "Sim" at bounding box center [494, 410] width 85 height 41
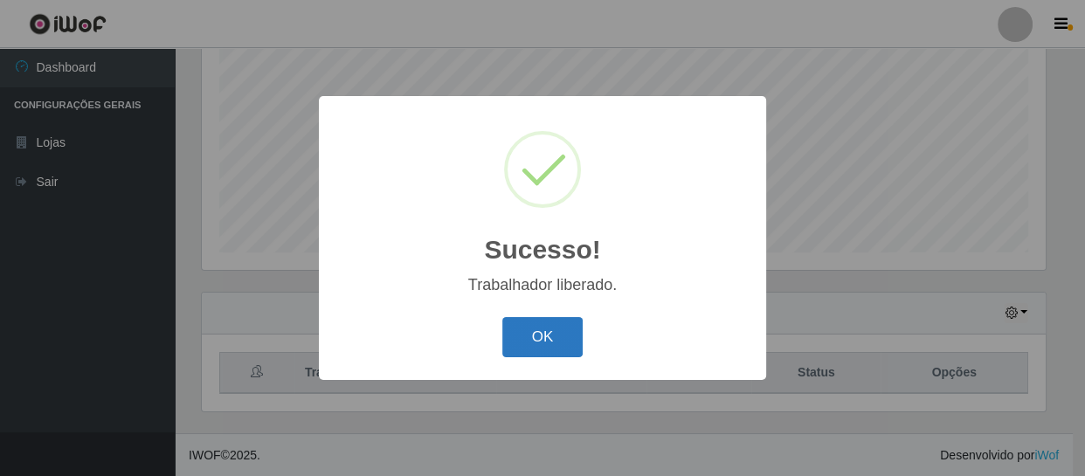
click at [555, 336] on button "OK" at bounding box center [542, 337] width 81 height 41
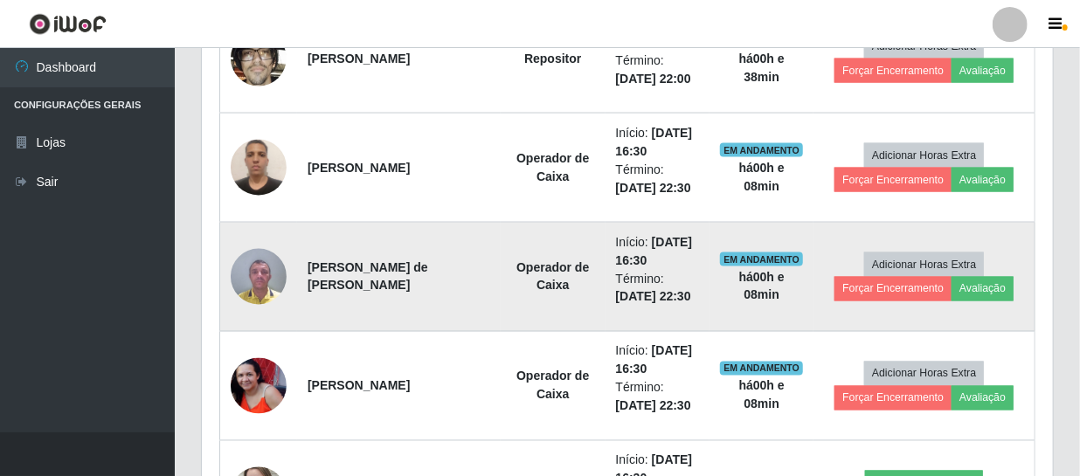
scroll to position [1373, 0]
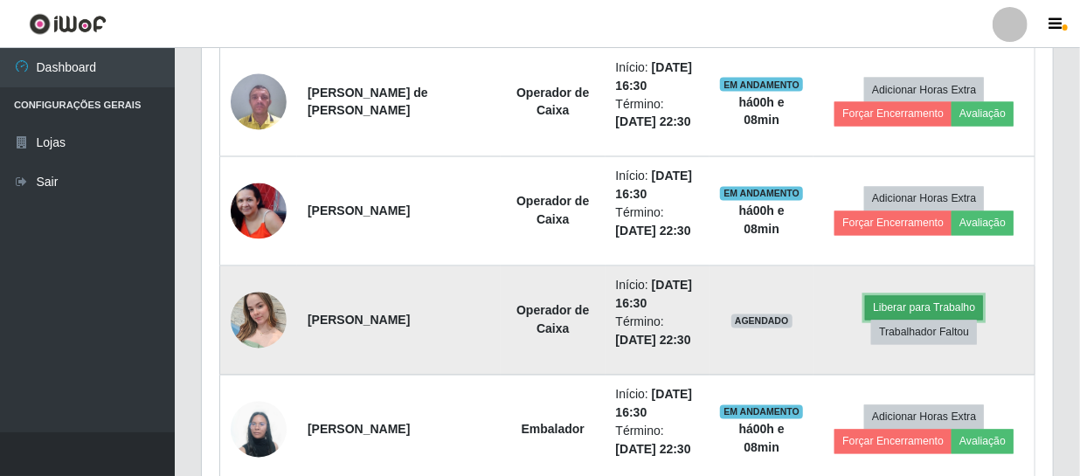
click at [912, 301] on button "Liberar para Trabalho" at bounding box center [924, 308] width 118 height 24
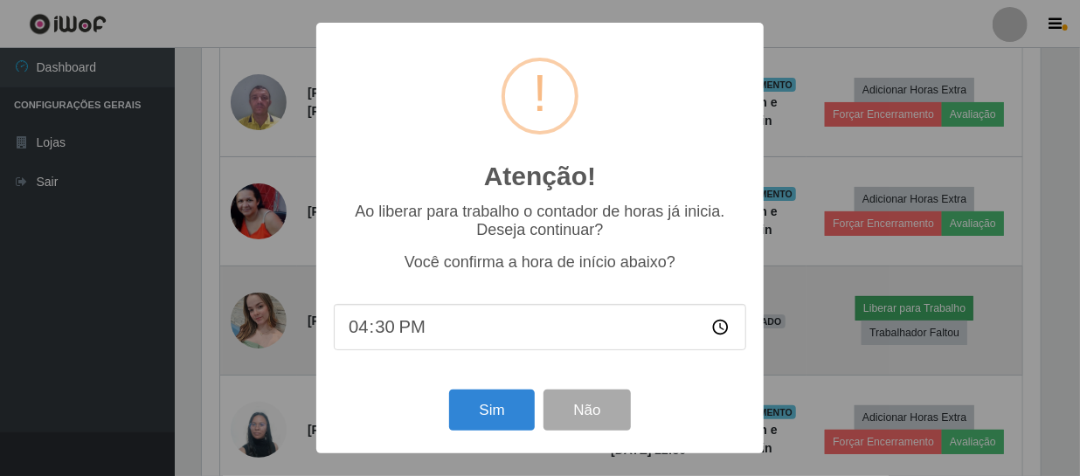
scroll to position [363, 843]
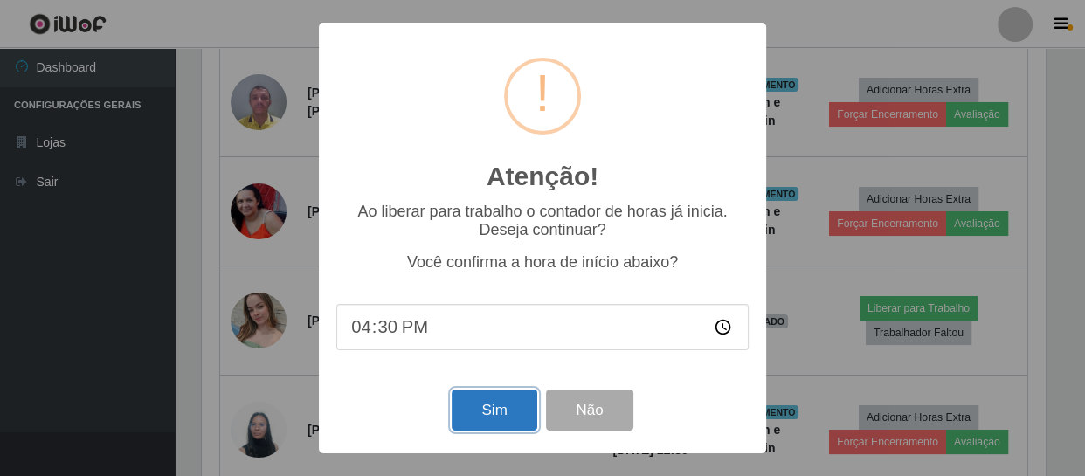
click at [487, 411] on button "Sim" at bounding box center [494, 410] width 85 height 41
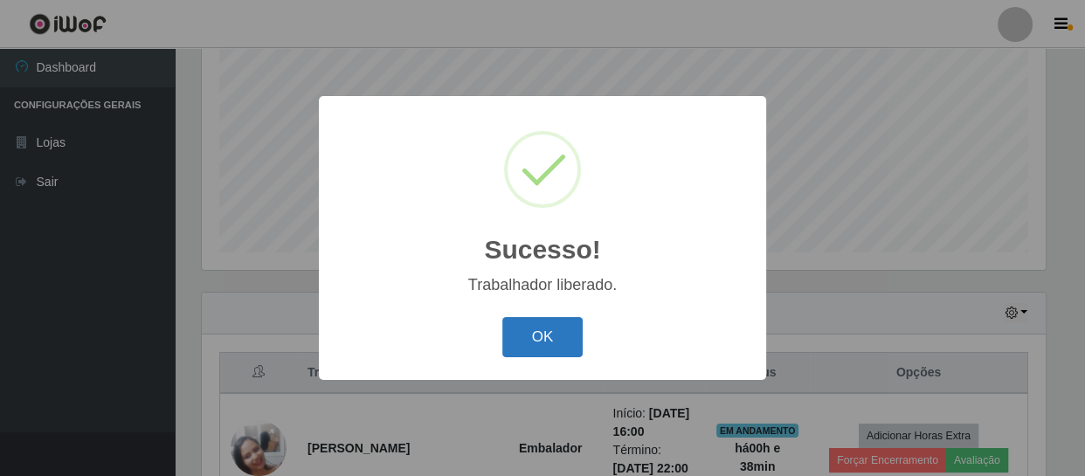
click at [543, 339] on button "OK" at bounding box center [542, 337] width 81 height 41
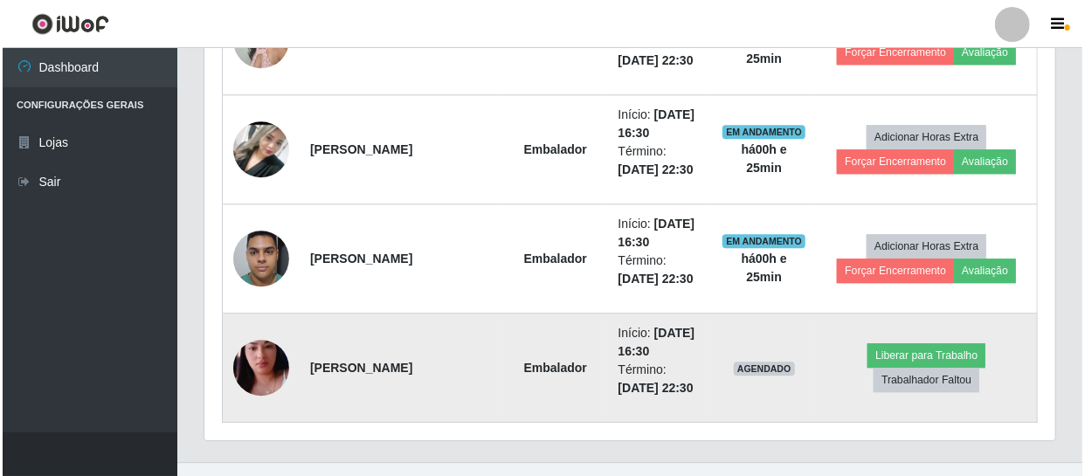
scroll to position [2009, 0]
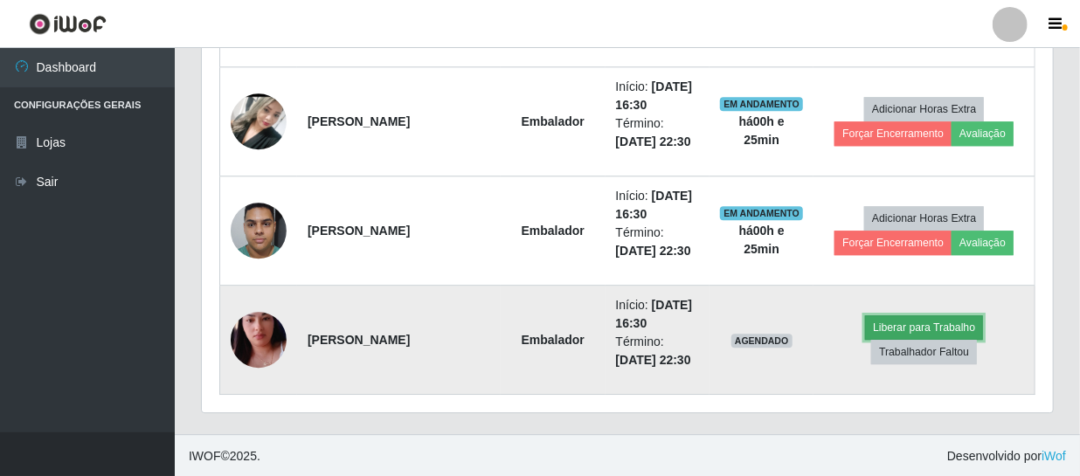
click at [874, 322] on button "Liberar para Trabalho" at bounding box center [924, 327] width 118 height 24
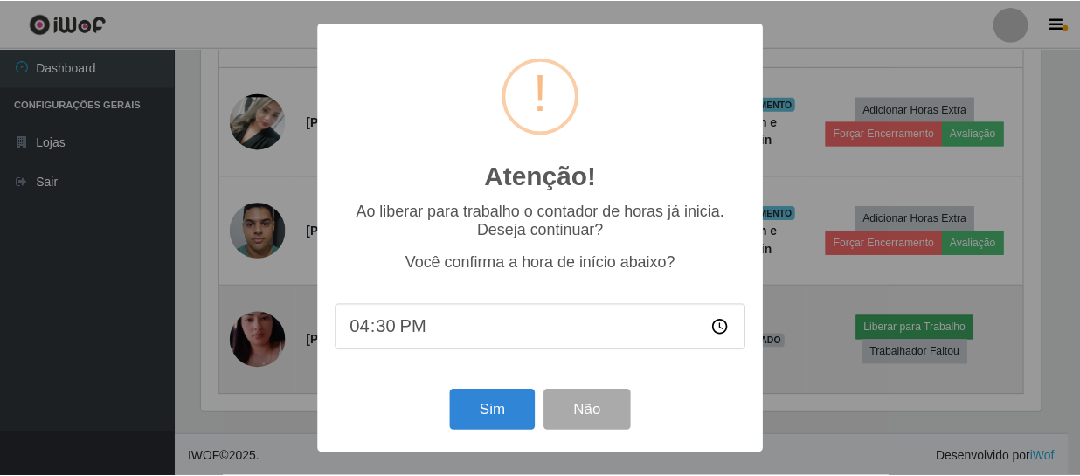
scroll to position [363, 843]
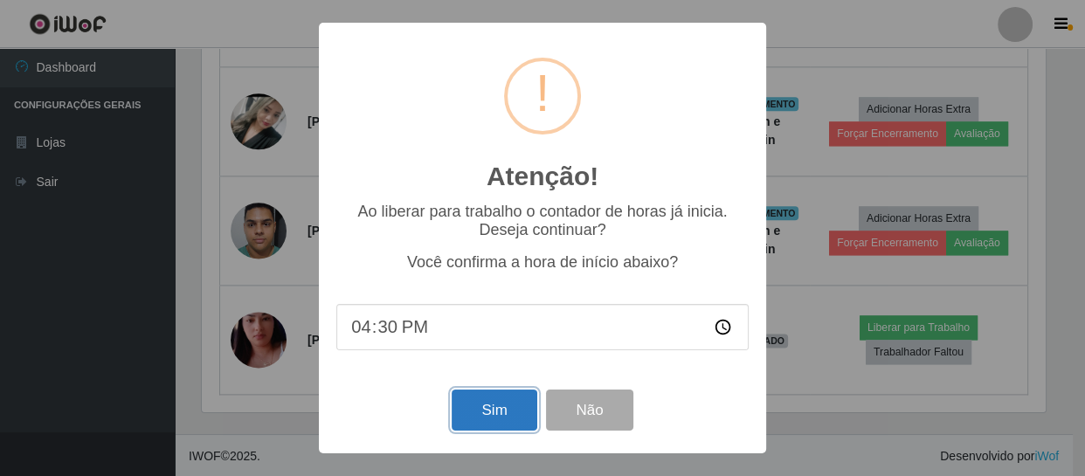
click at [478, 406] on button "Sim" at bounding box center [494, 410] width 85 height 41
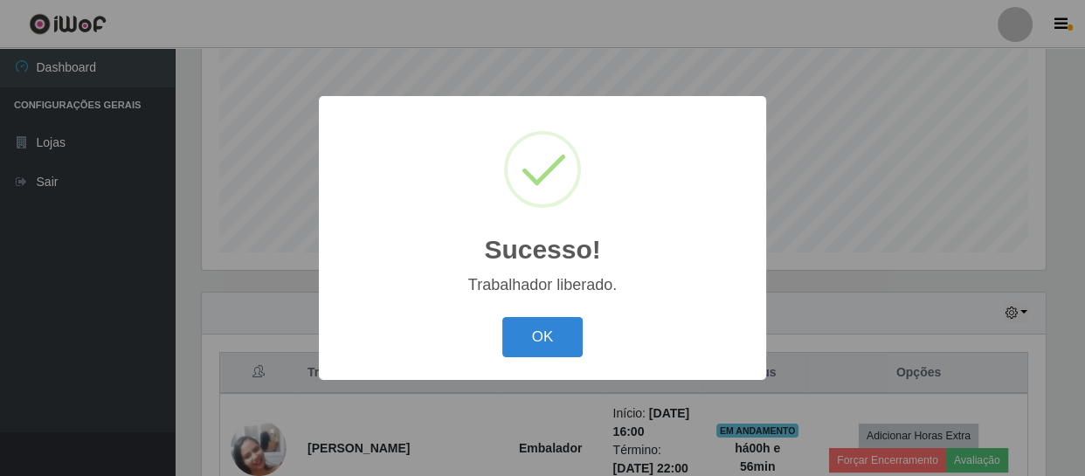
click at [502, 317] on button "OK" at bounding box center [542, 337] width 81 height 41
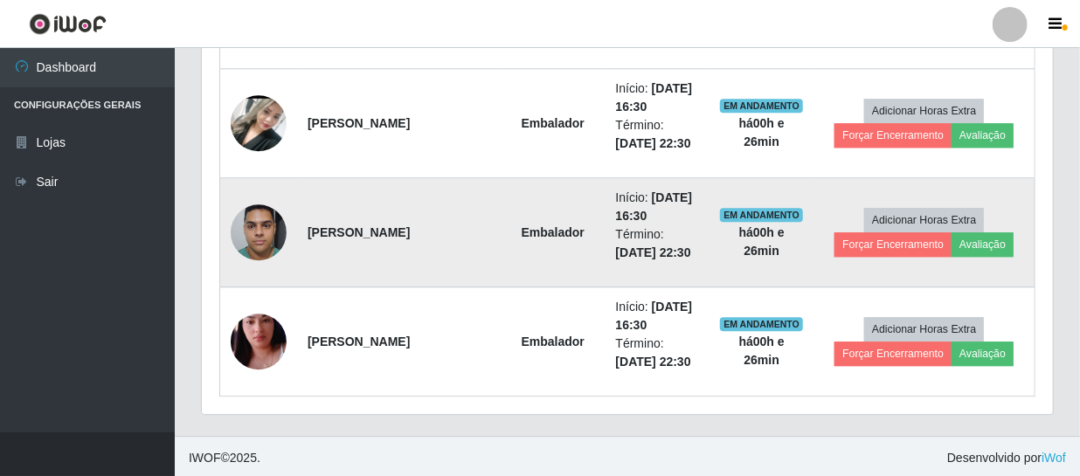
scroll to position [2009, 0]
